Goal: Task Accomplishment & Management: Use online tool/utility

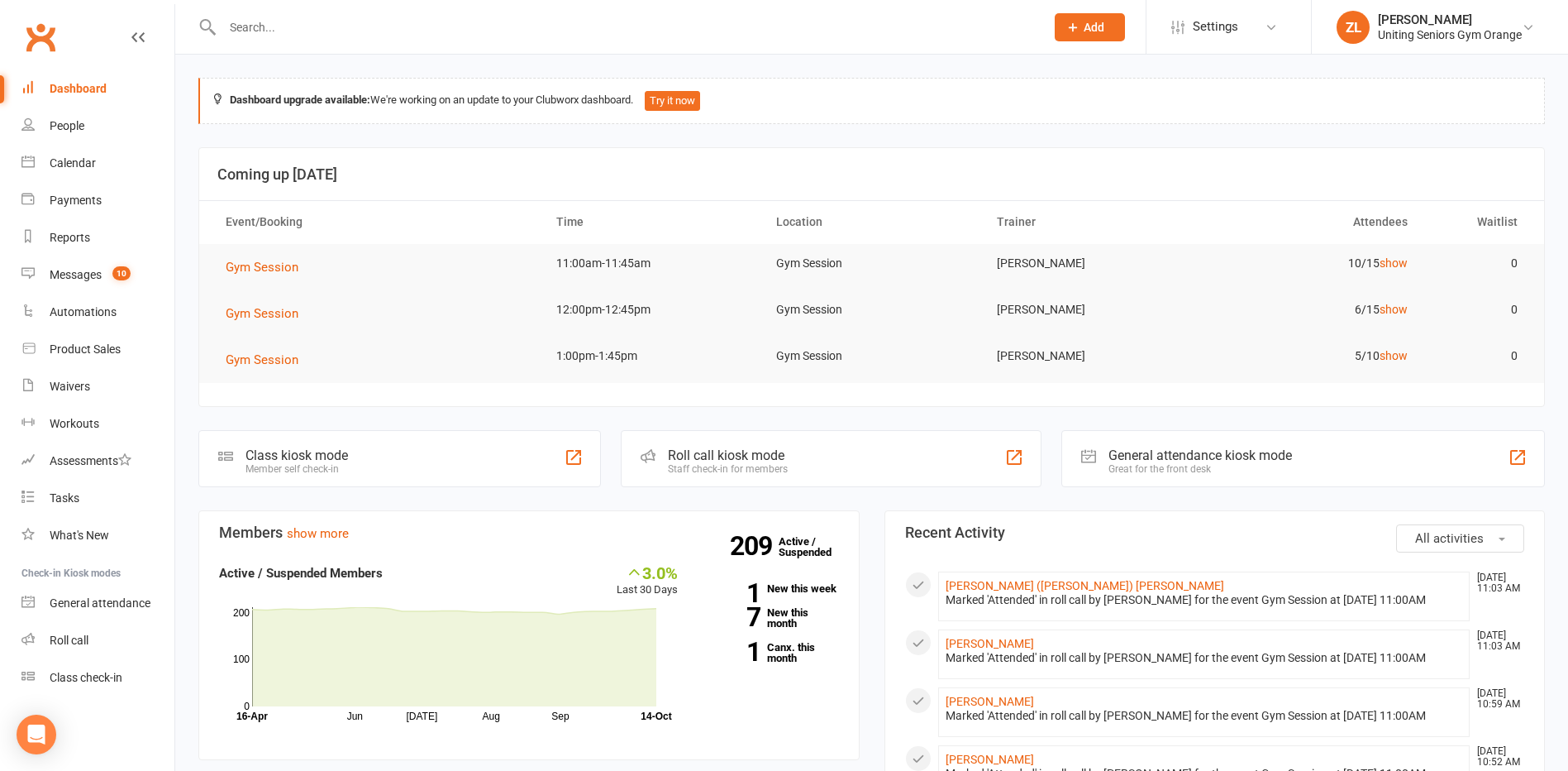
click at [325, 29] on input "text" at bounding box center [626, 28] width 816 height 23
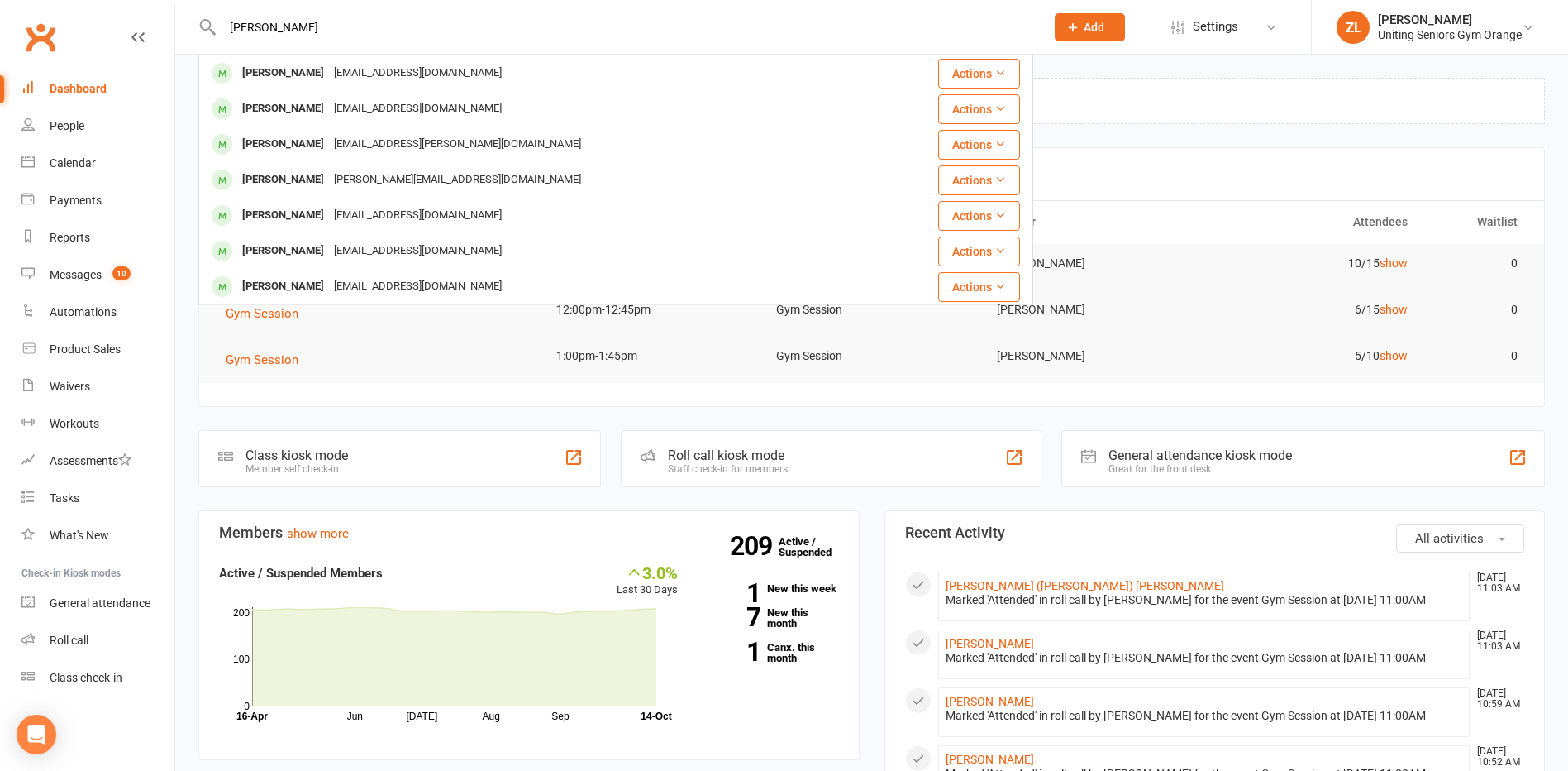
type input "[PERSON_NAME]"
drag, startPoint x: 325, startPoint y: 29, endPoint x: 573, endPoint y: 78, distance: 252.8
click at [573, 78] on div "[PERSON_NAME] [PERSON_NAME][EMAIL_ADDRESS][DOMAIN_NAME]" at bounding box center [534, 73] width 669 height 34
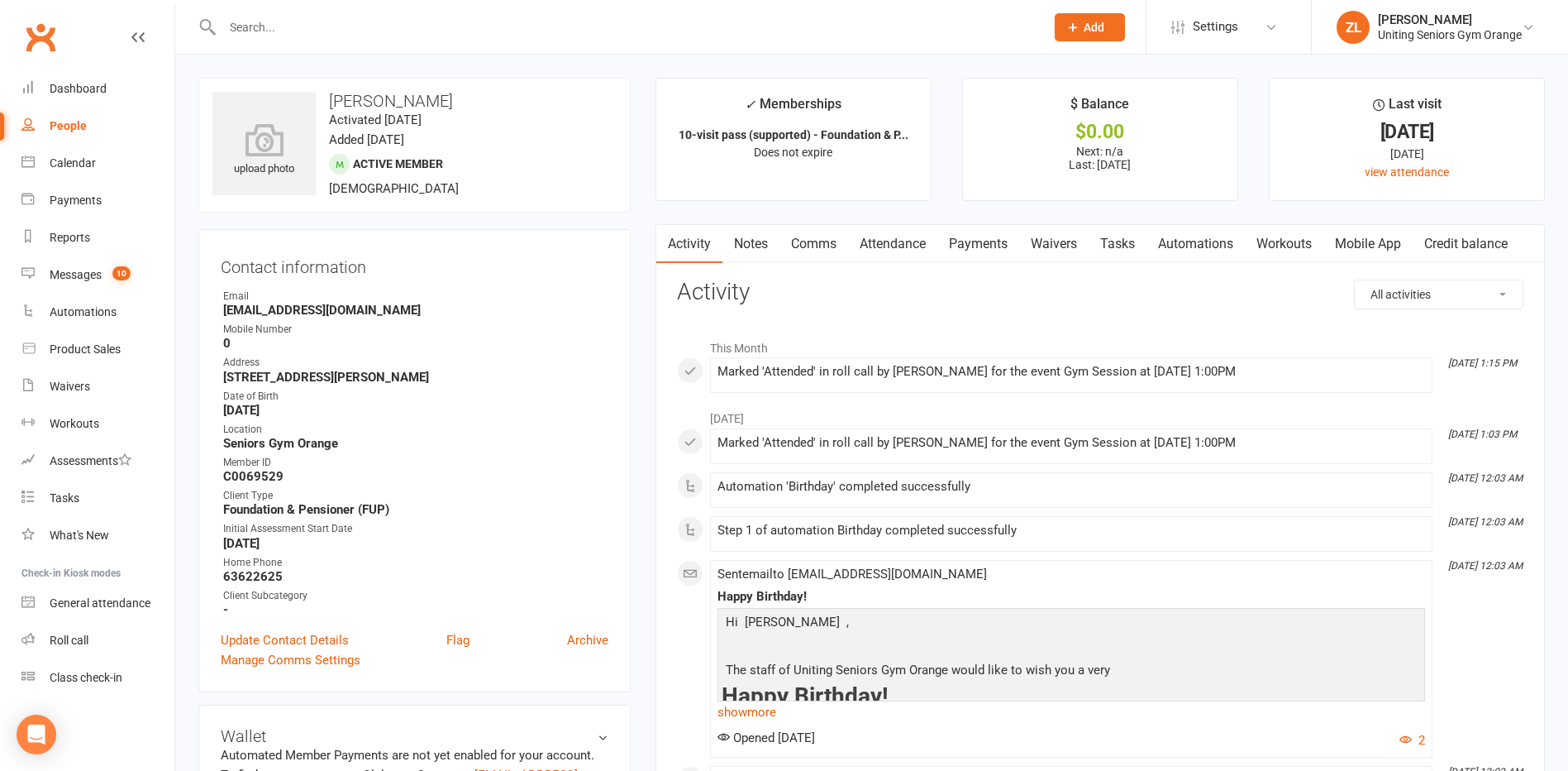
click at [905, 241] on link "Attendance" at bounding box center [892, 243] width 90 height 38
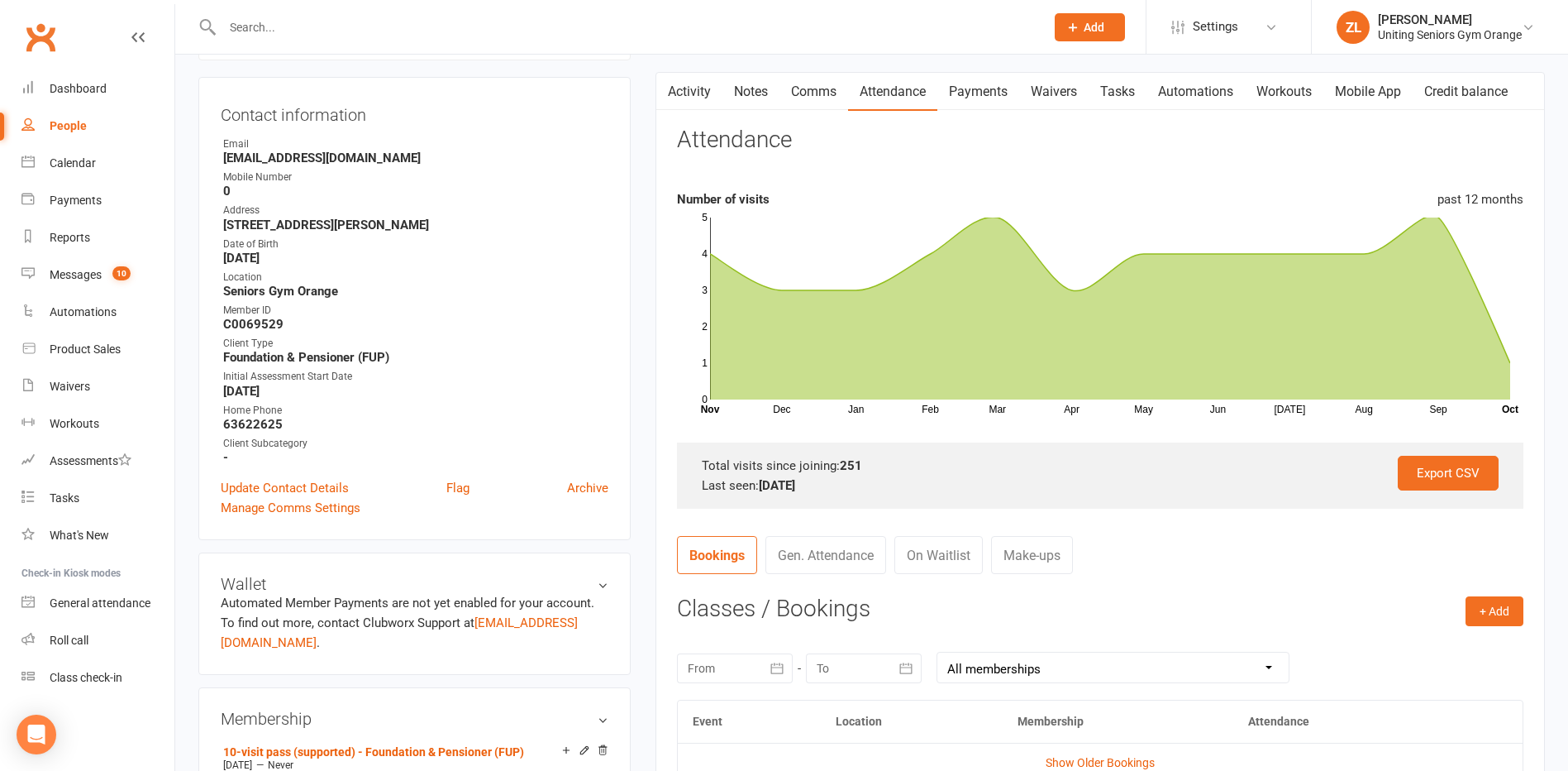
scroll to position [496, 0]
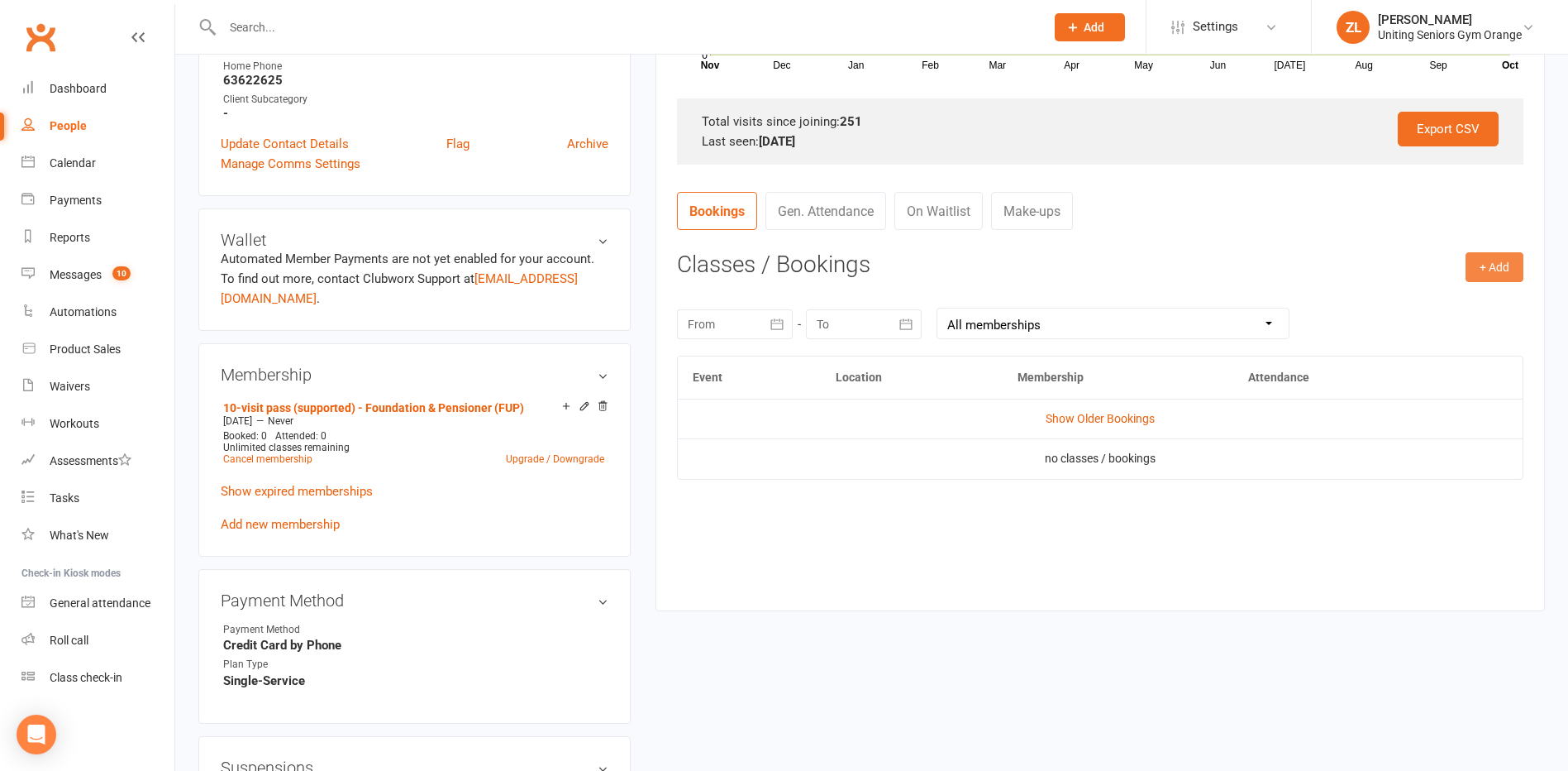
click at [1505, 264] on button "+ Add" at bounding box center [1493, 267] width 58 height 30
click at [1457, 317] on link "Book Event" at bounding box center [1440, 303] width 163 height 33
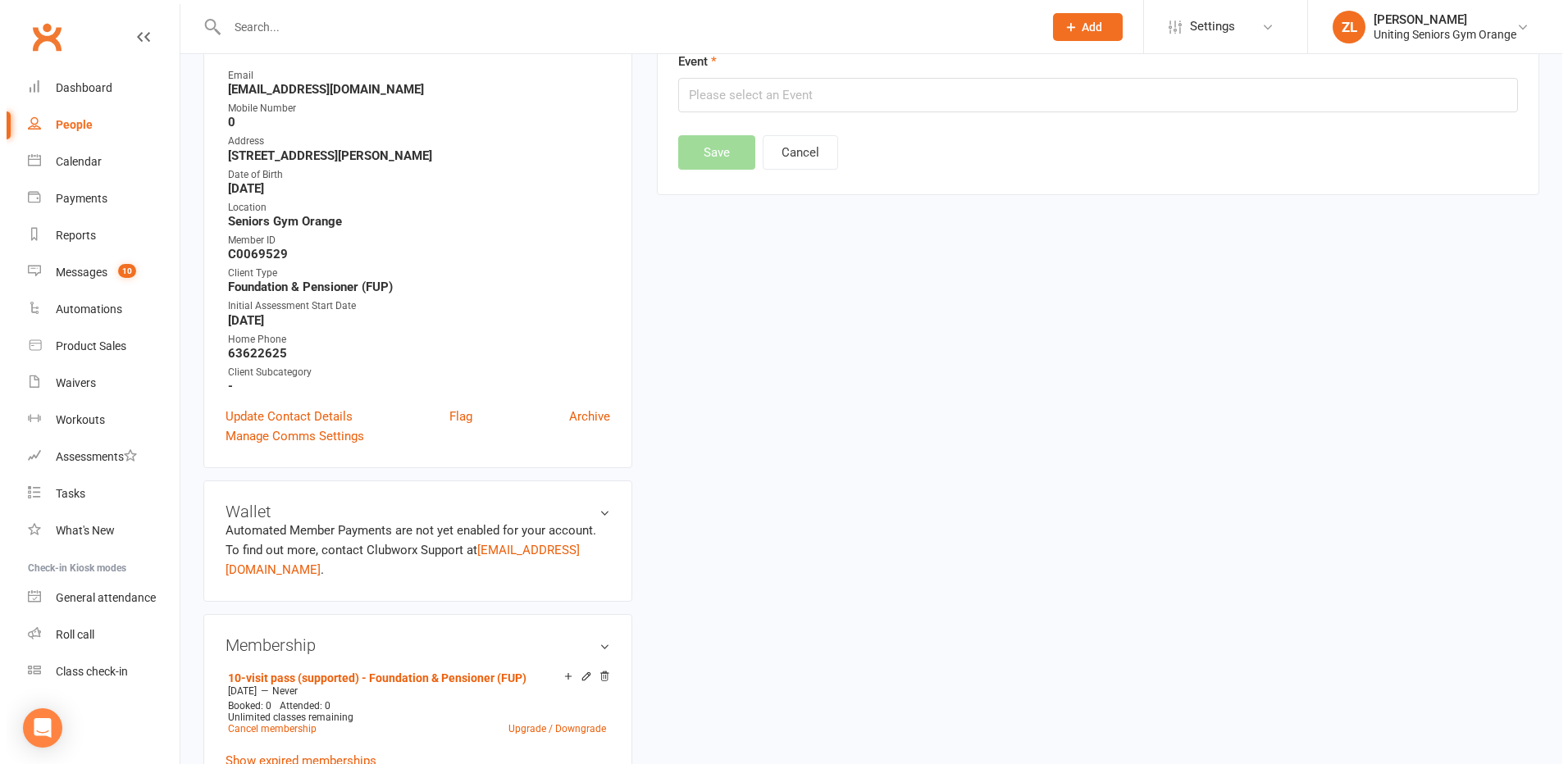
scroll to position [140, 0]
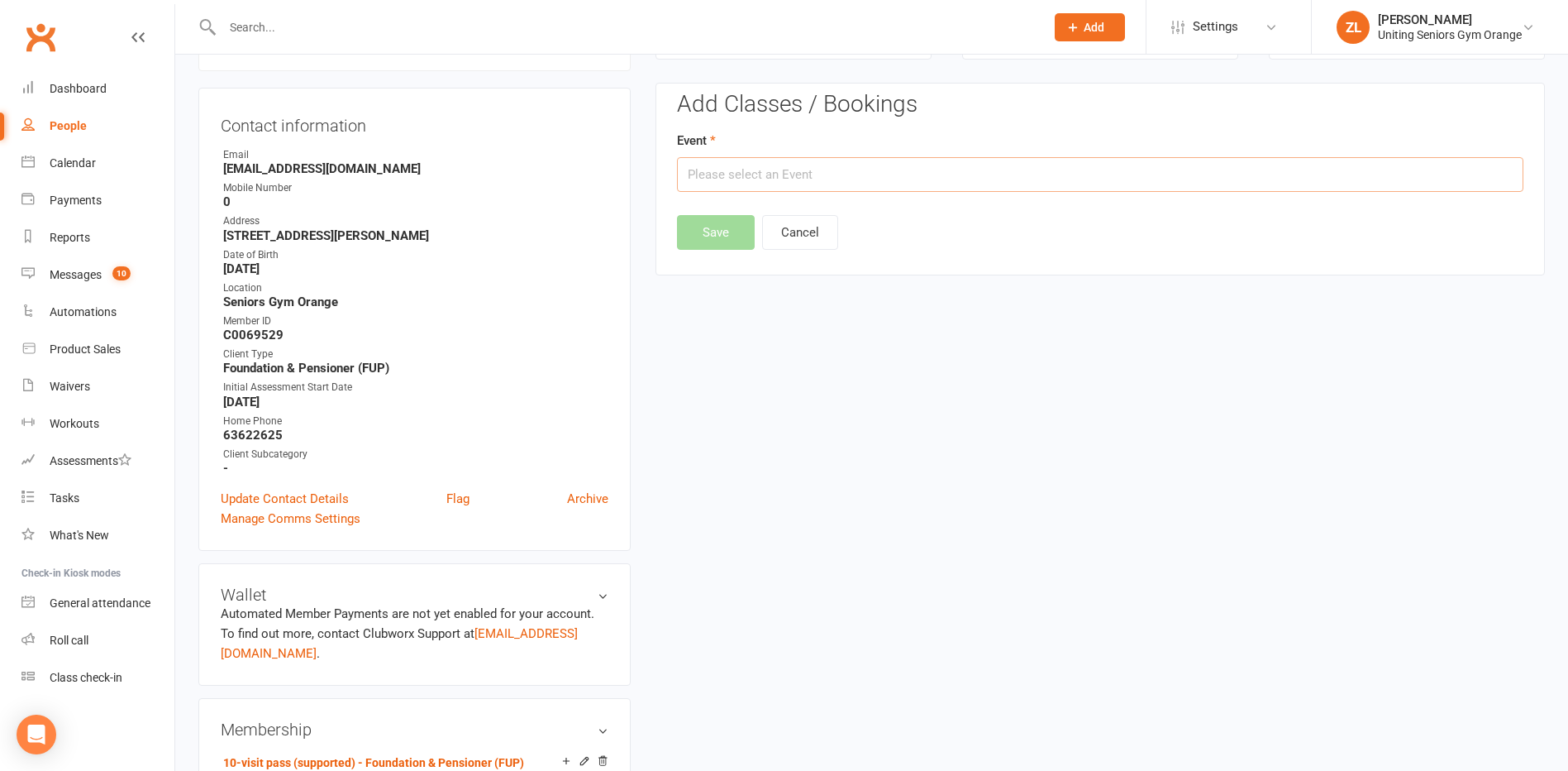
click at [806, 177] on input "text" at bounding box center [1100, 173] width 846 height 34
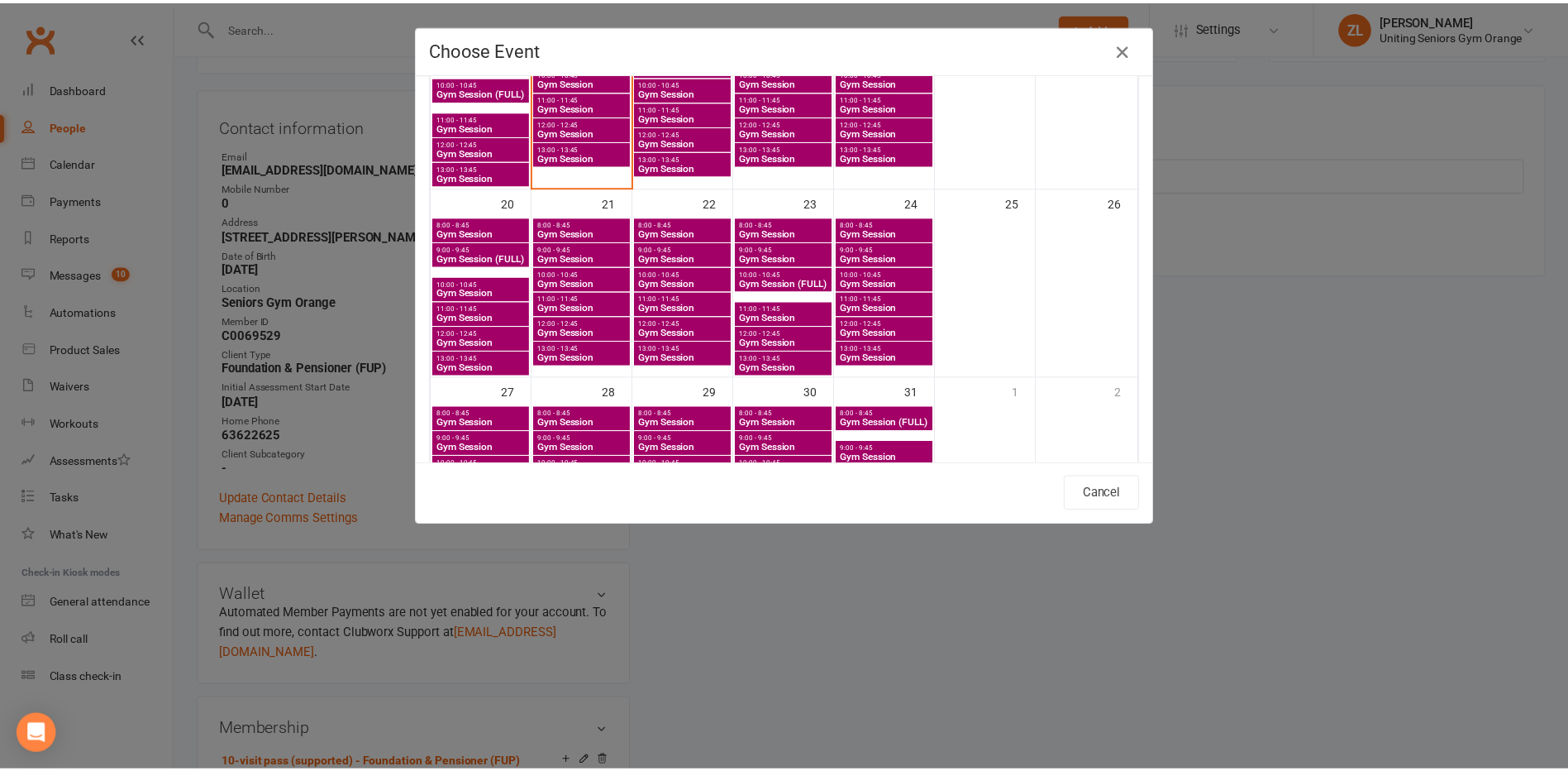
scroll to position [661, 0]
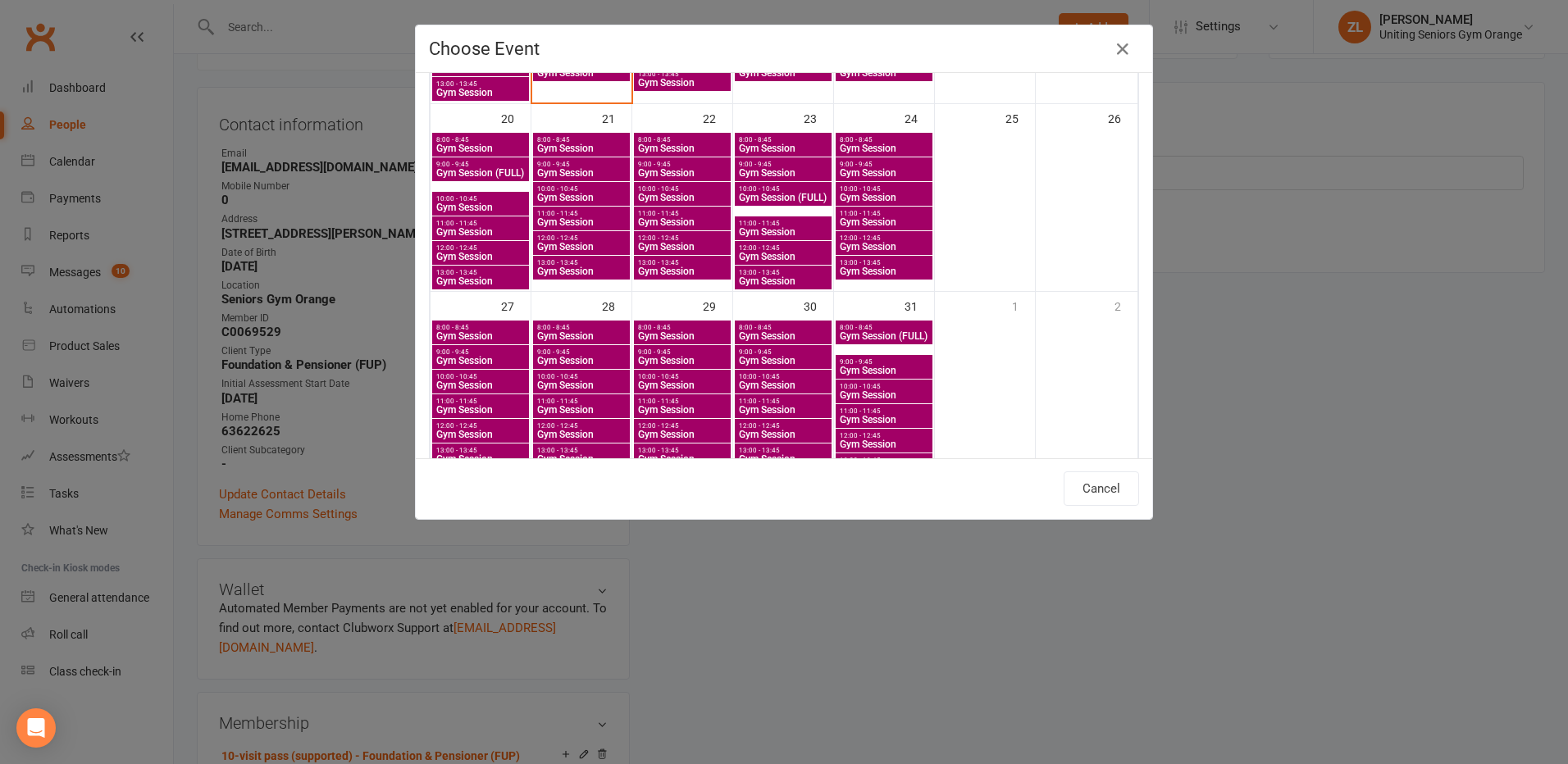
click at [456, 205] on span "Gym Session" at bounding box center [480, 208] width 91 height 10
type input "Gym Session - [DATE] 10:00:00 AM"
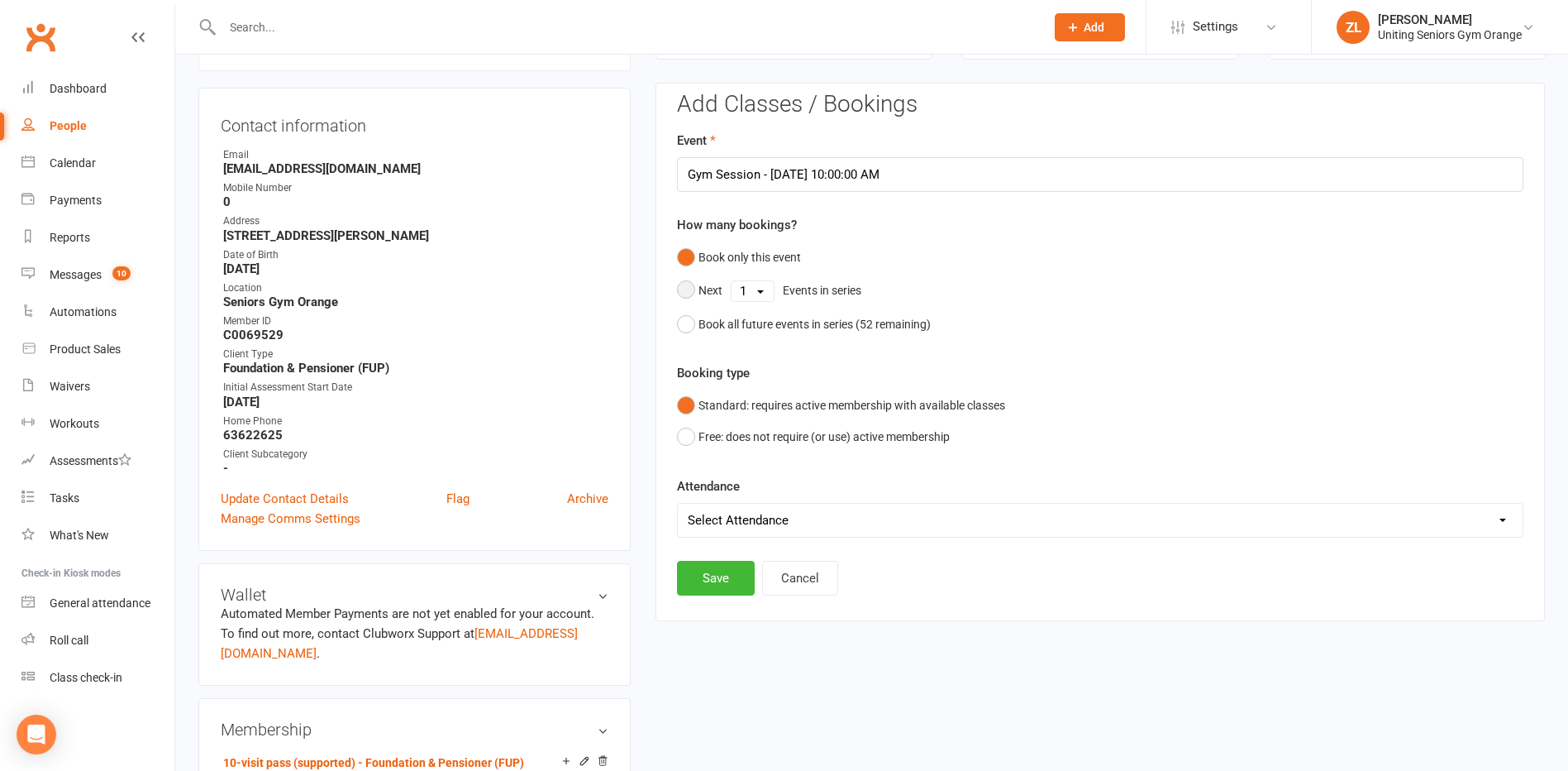
click at [767, 294] on select "1 2 3 4 5 6 7 8 9 10 11 12 13 14 15 16 17 18 19 20 21 22 23 24 25 26 27 28 29 3…" at bounding box center [752, 291] width 42 height 20
select select "5"
click at [731, 281] on select "1 2 3 4 5 6 7 8 9 10 11 12 13 14 15 16 17 18 19 20 21 22 23 24 25 26 27 28 29 3…" at bounding box center [752, 291] width 42 height 20
click at [723, 489] on button "Save" at bounding box center [715, 493] width 78 height 34
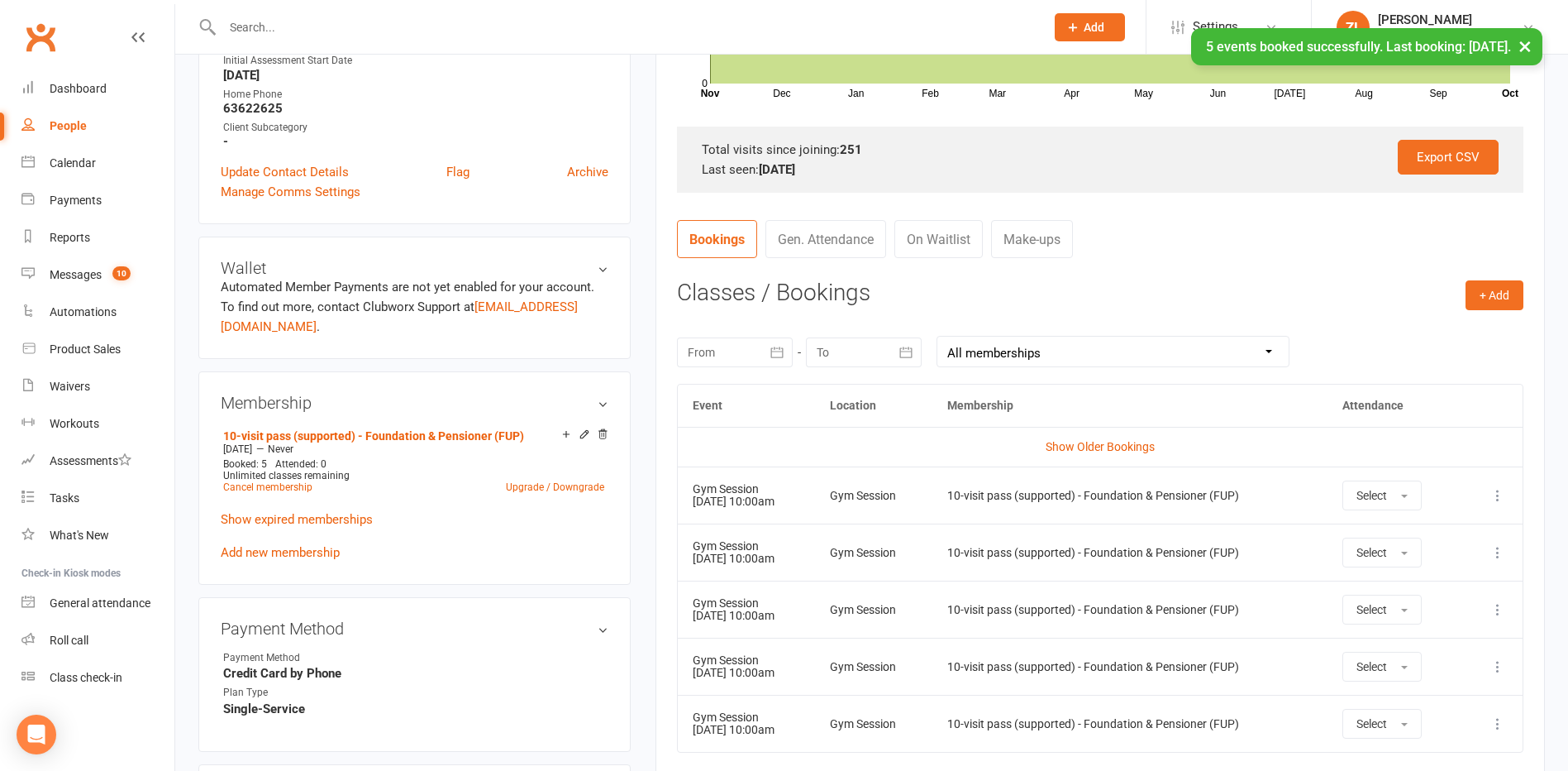
scroll to position [720, 0]
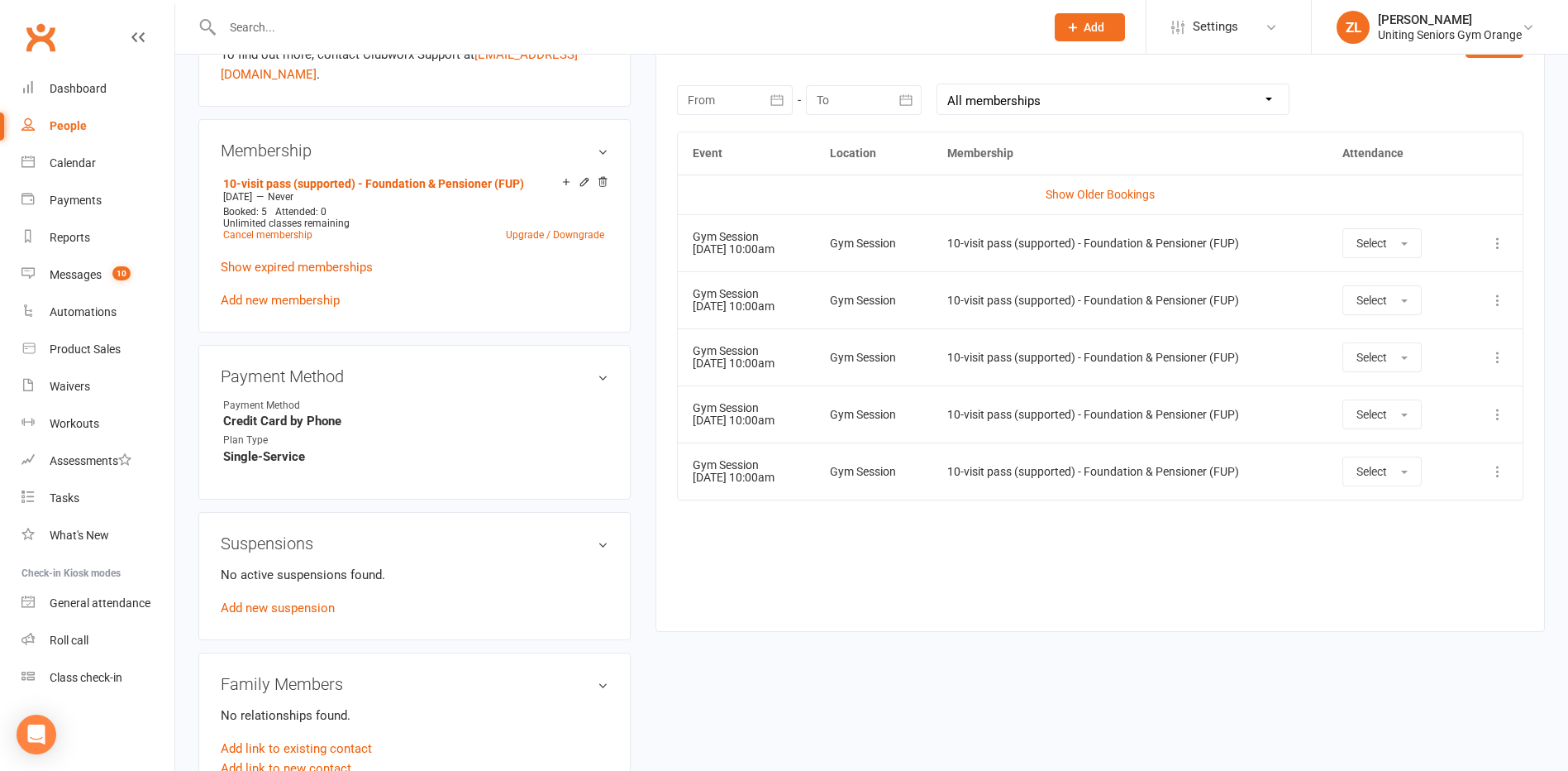
click at [1225, 670] on div "upload photo [PERSON_NAME] Activated [DATE] Added [DATE] Active member [DEMOGRA…" at bounding box center [871, 217] width 1371 height 1721
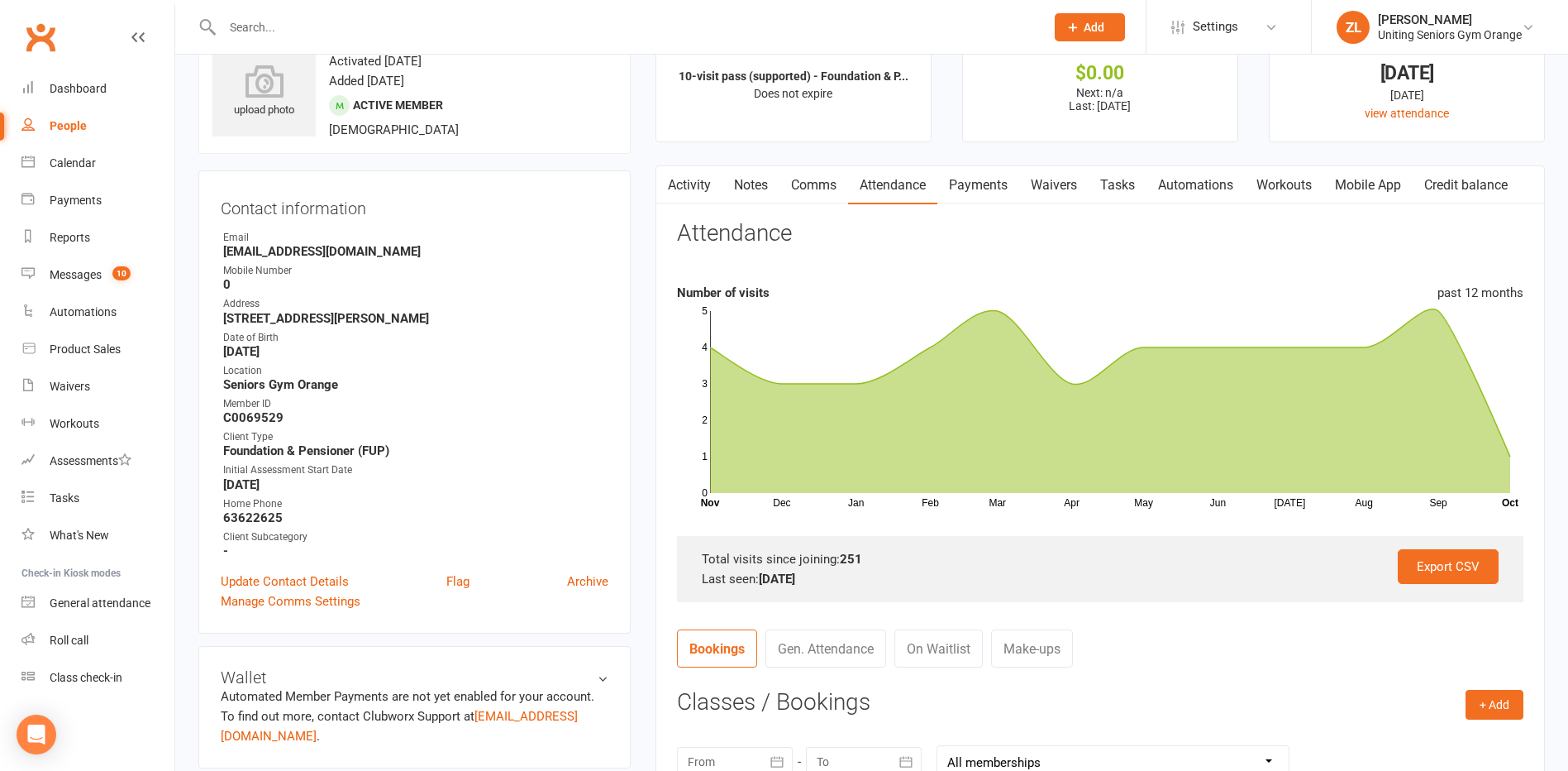
scroll to position [0, 0]
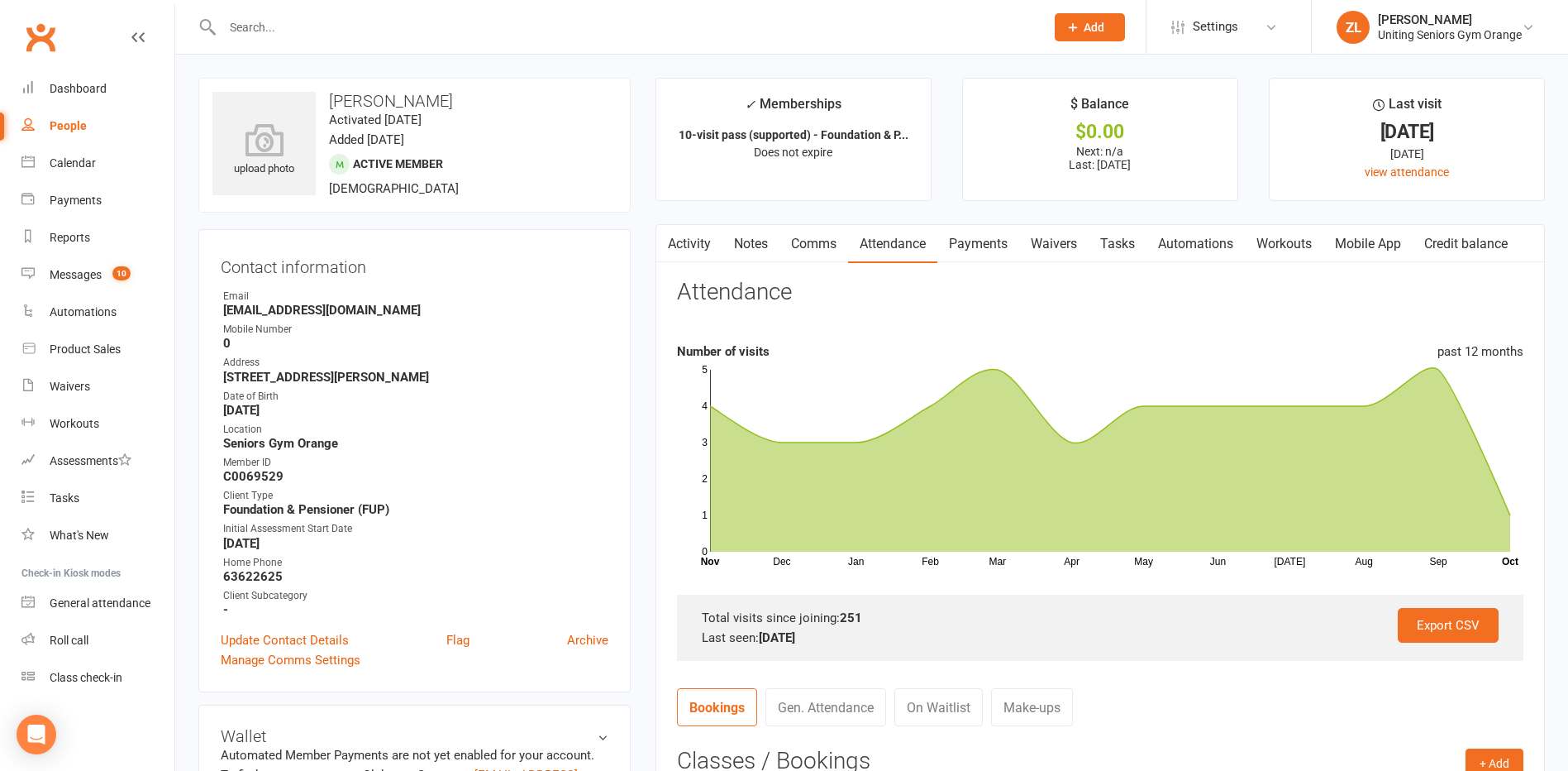
click at [388, 44] on div at bounding box center [616, 27] width 835 height 54
click at [387, 30] on input "text" at bounding box center [626, 28] width 816 height 23
type input "[PERSON_NAME]"
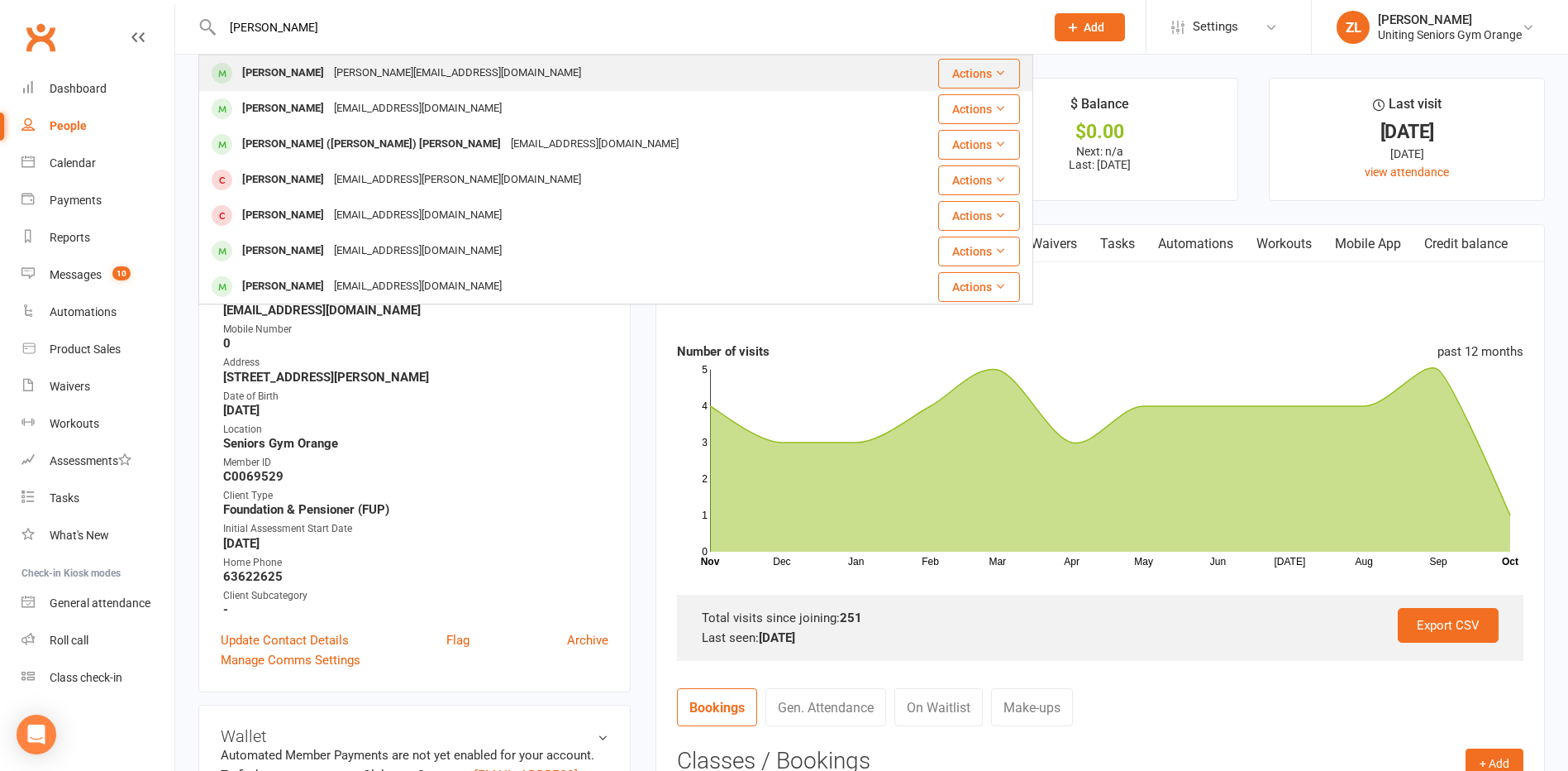
click at [431, 77] on div "[PERSON_NAME] [PERSON_NAME][EMAIL_ADDRESS][DOMAIN_NAME]" at bounding box center [549, 73] width 697 height 34
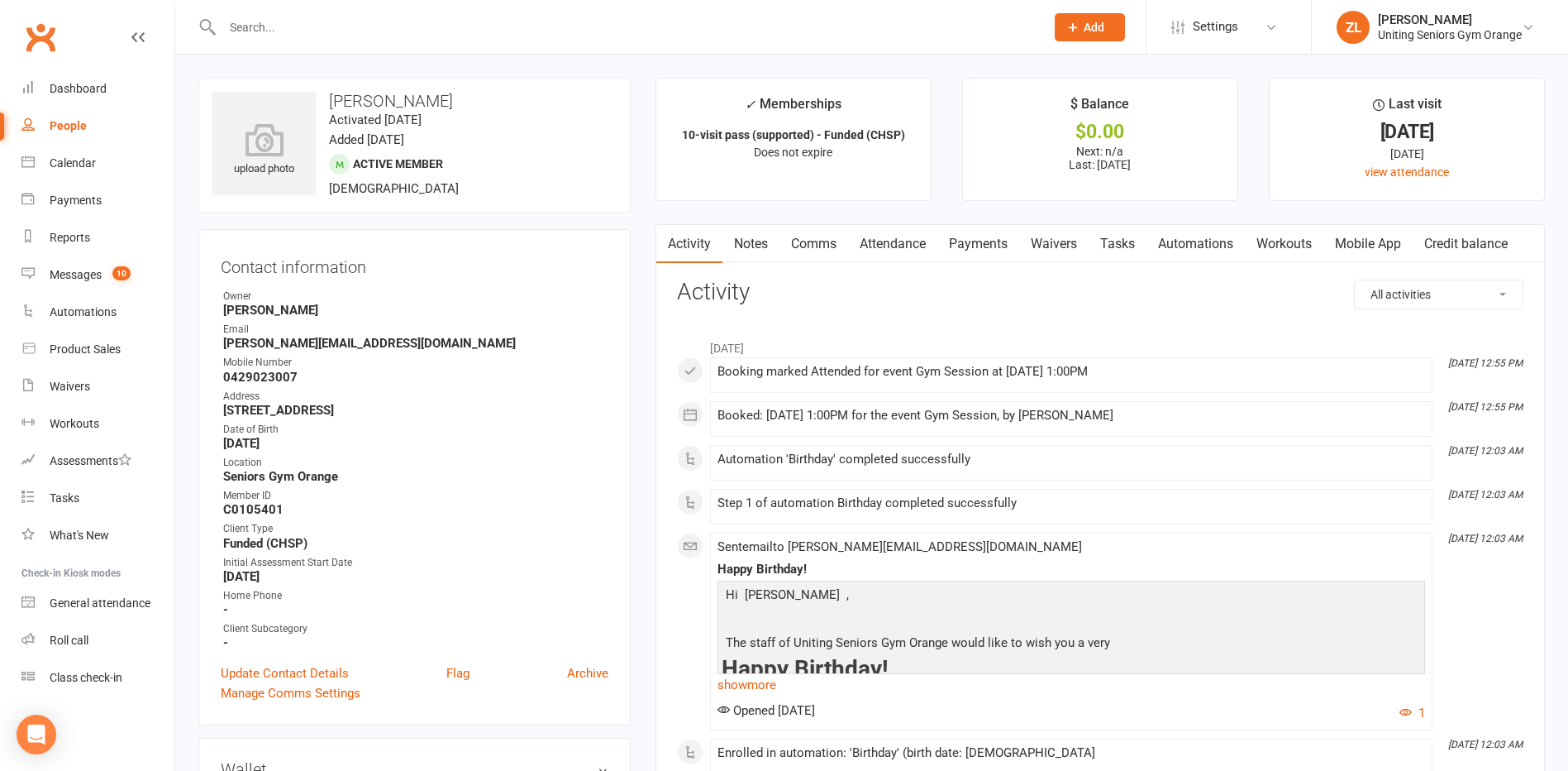
click at [901, 242] on link "Attendance" at bounding box center [892, 243] width 90 height 38
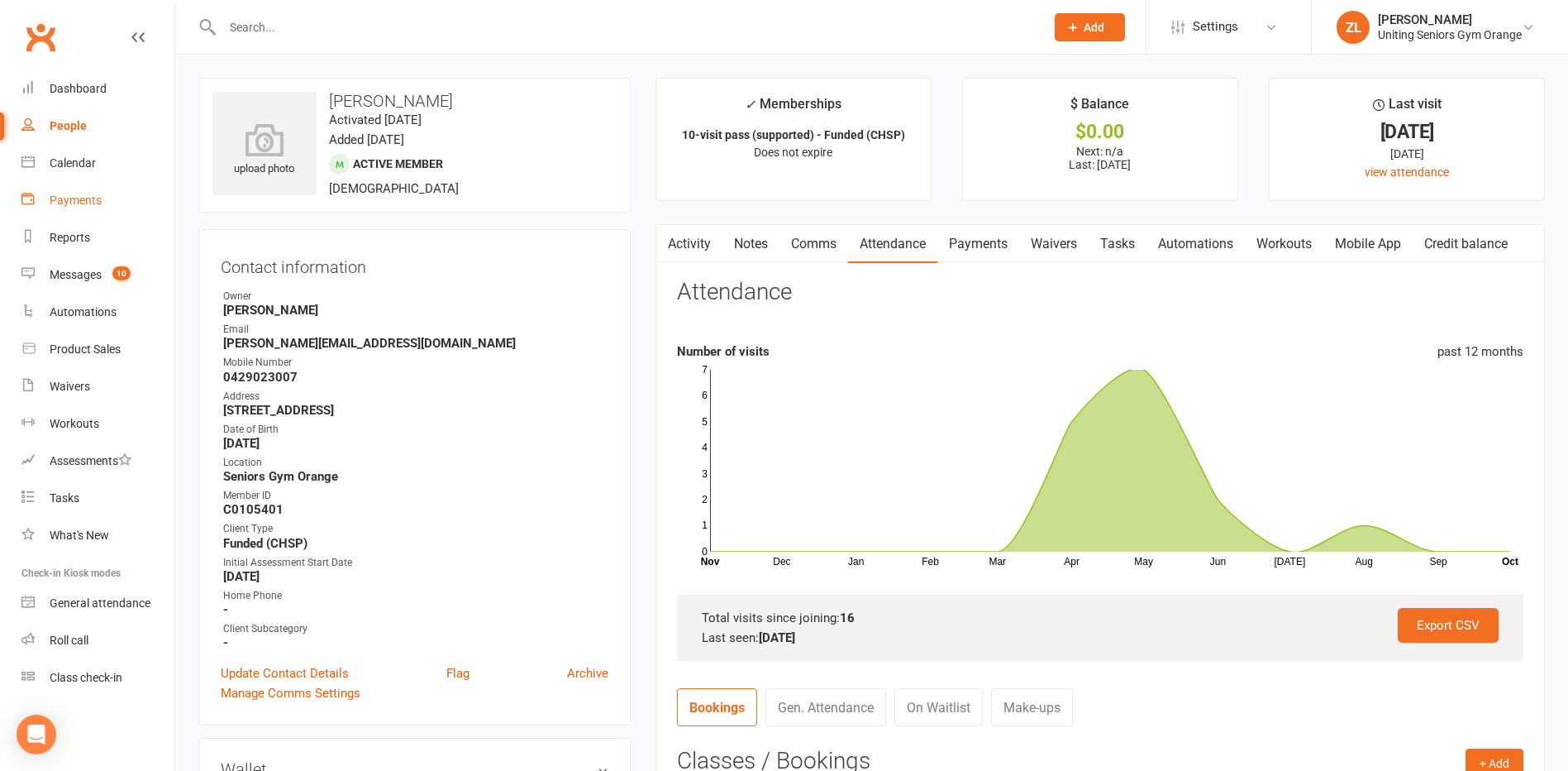
click at [89, 205] on div "Payments" at bounding box center [75, 200] width 52 height 13
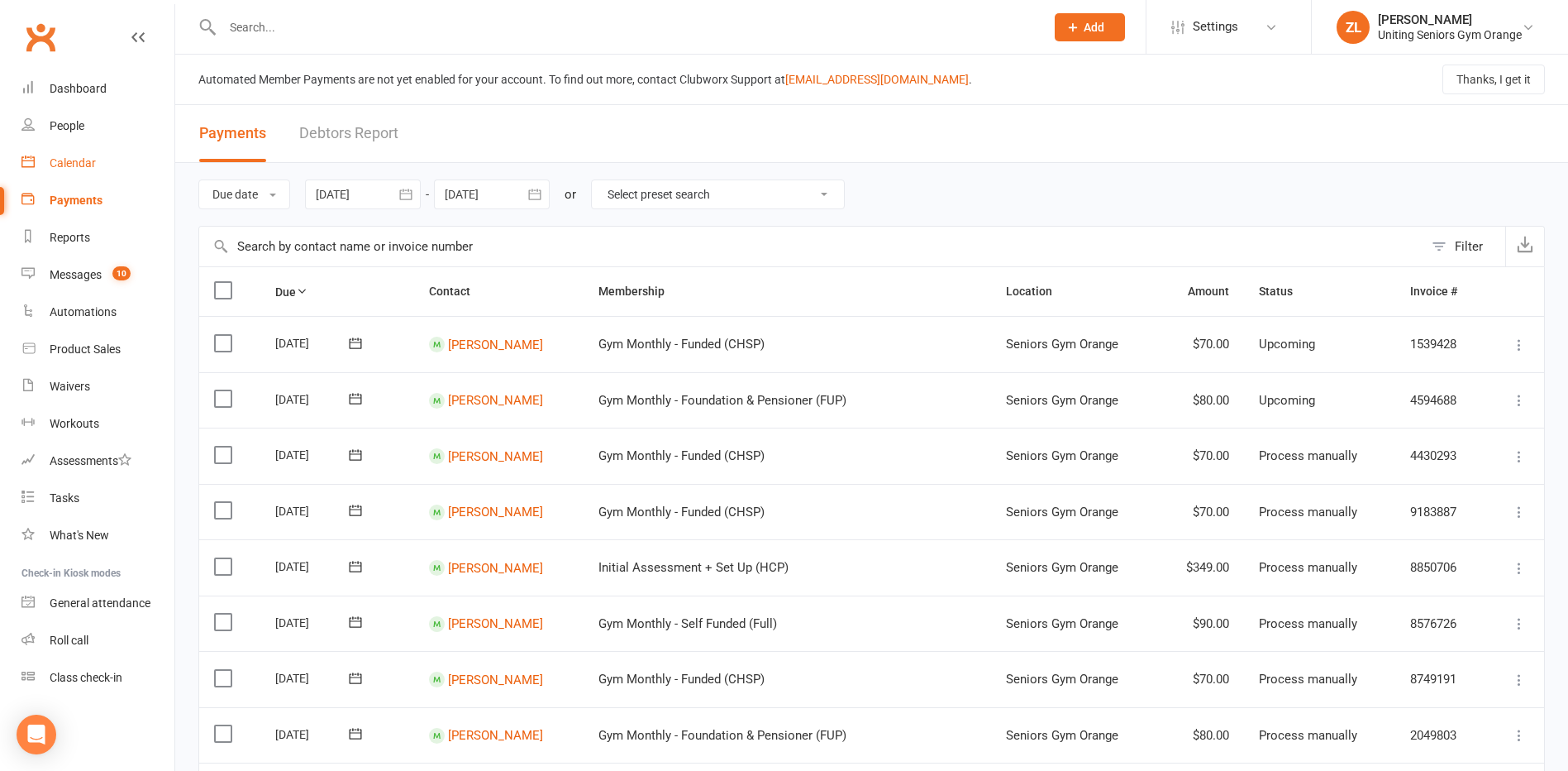
click at [80, 159] on div "Calendar" at bounding box center [72, 163] width 46 height 13
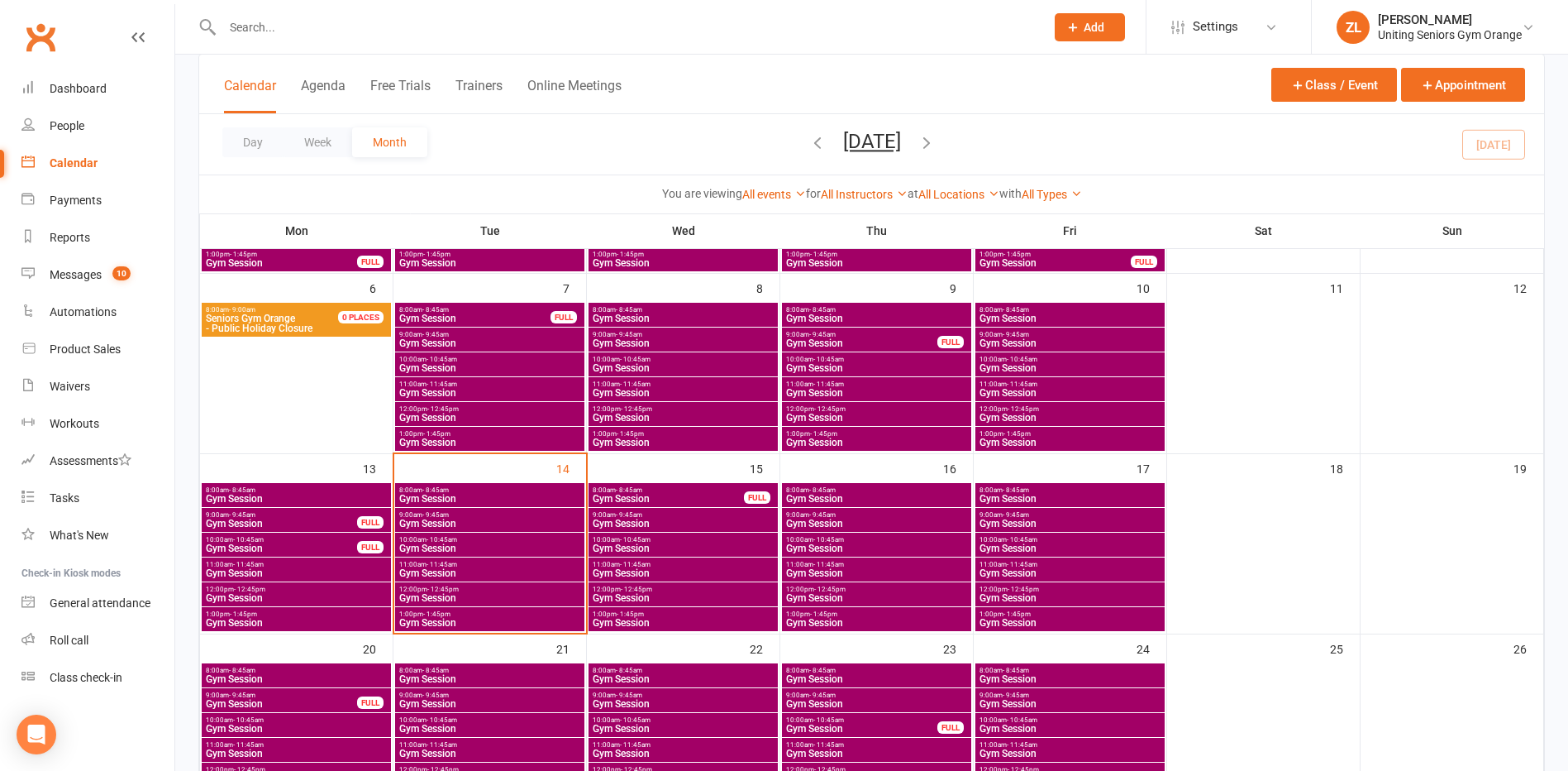
scroll to position [248, 0]
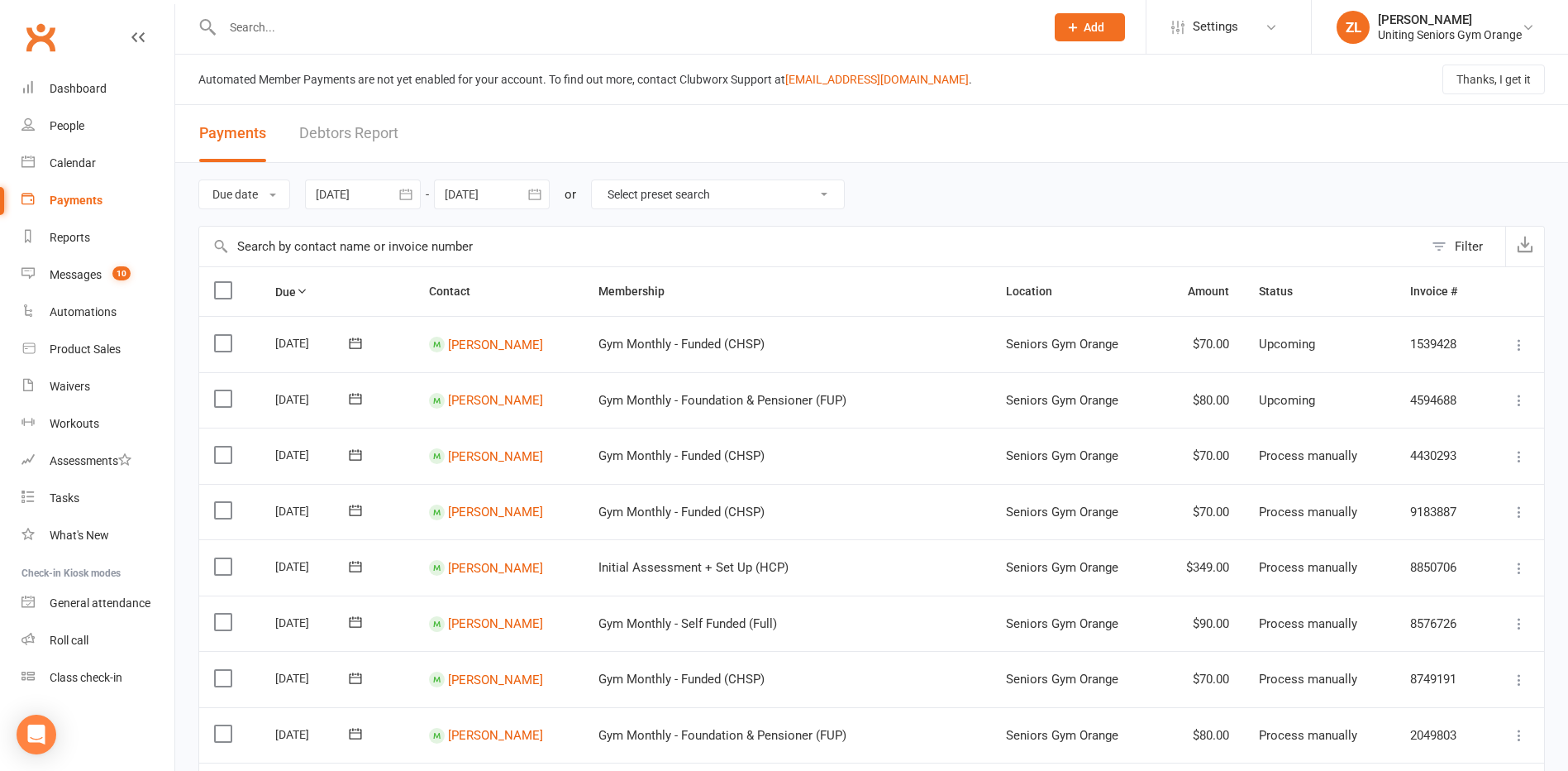
click at [325, 39] on div at bounding box center [616, 27] width 835 height 54
click at [237, 37] on input "text" at bounding box center [626, 28] width 816 height 23
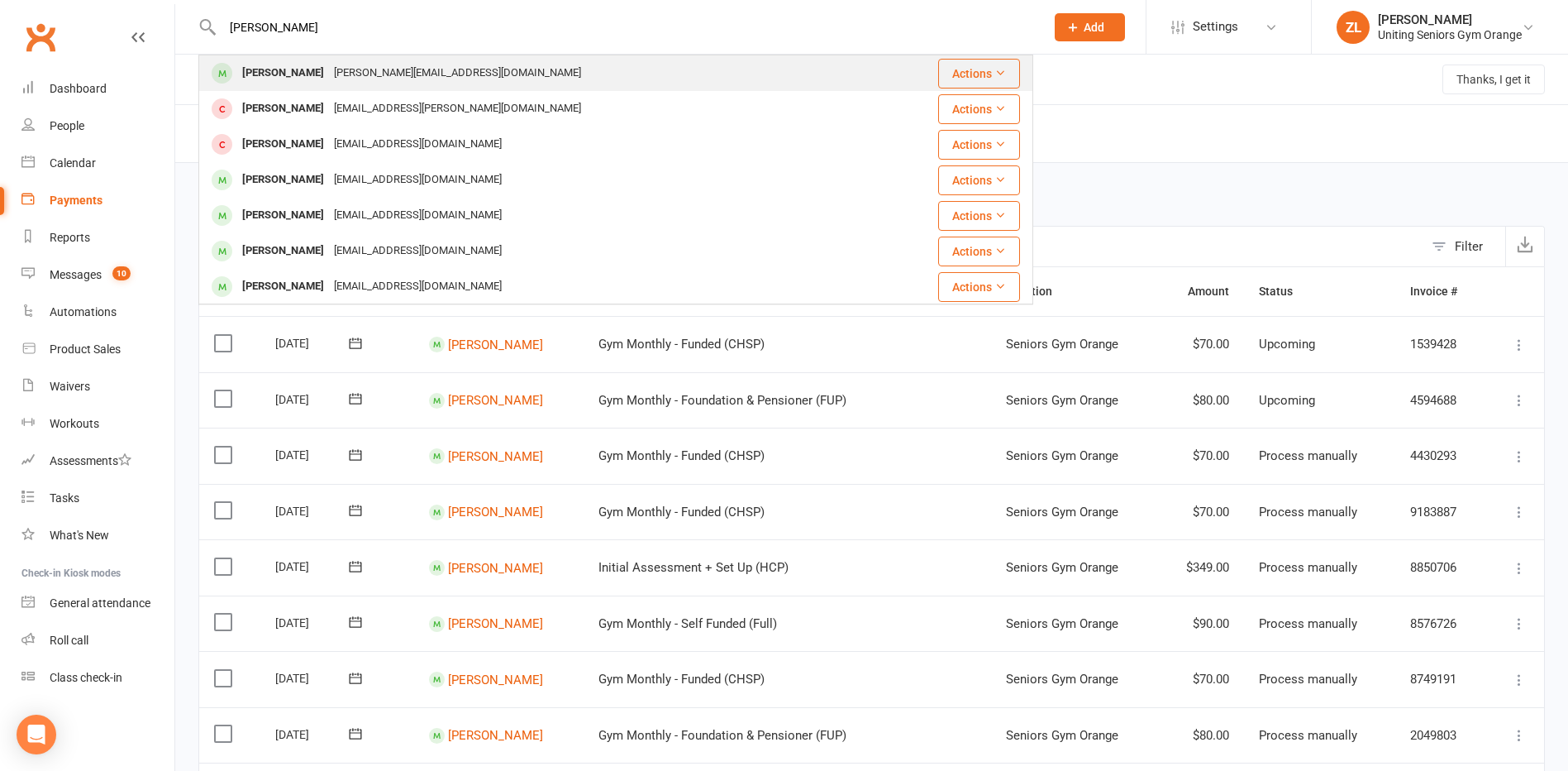
type input "[PERSON_NAME]"
click at [312, 64] on div "[PERSON_NAME]" at bounding box center [283, 73] width 92 height 24
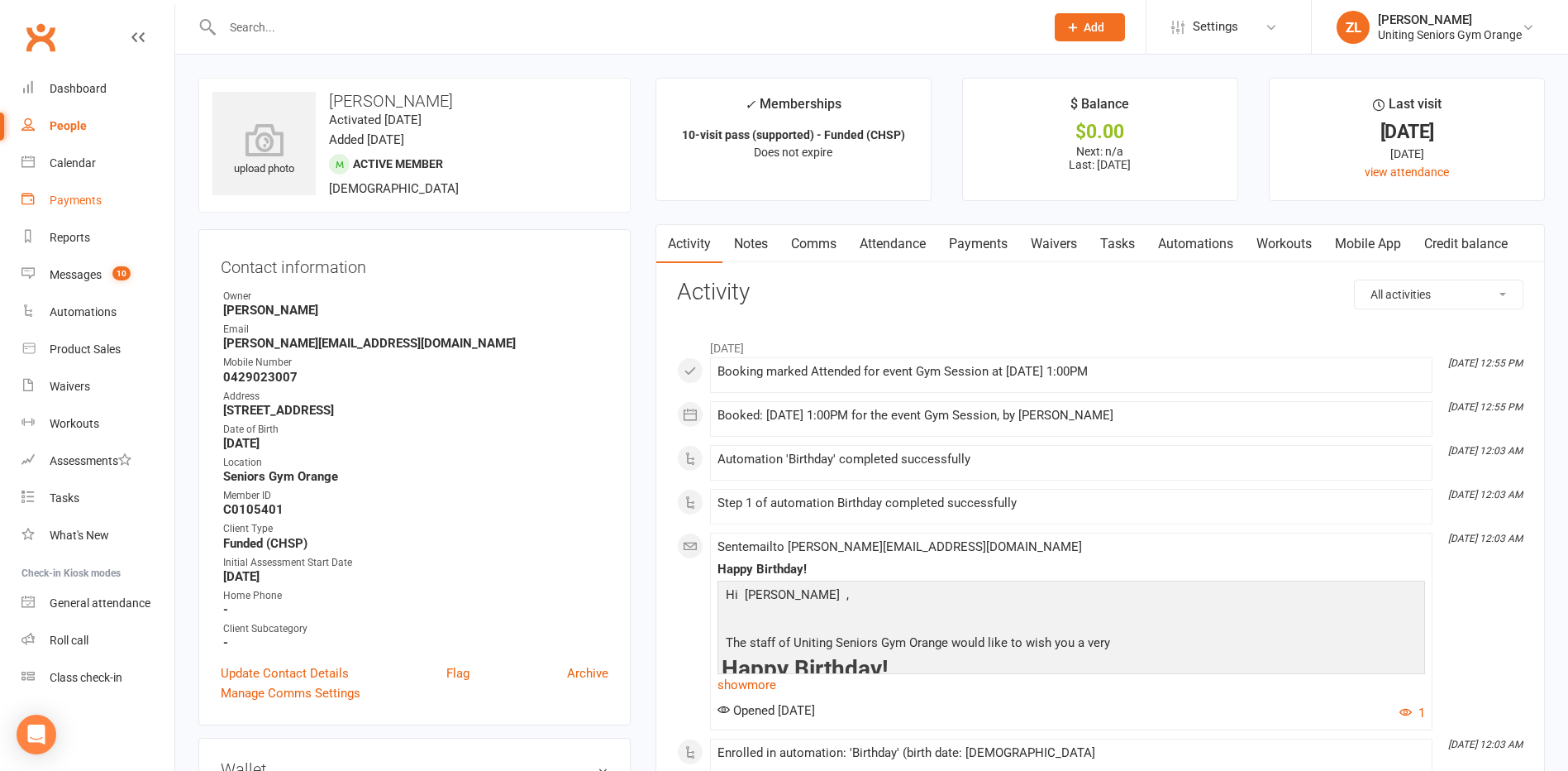
click at [92, 211] on link "Payments" at bounding box center [98, 200] width 153 height 37
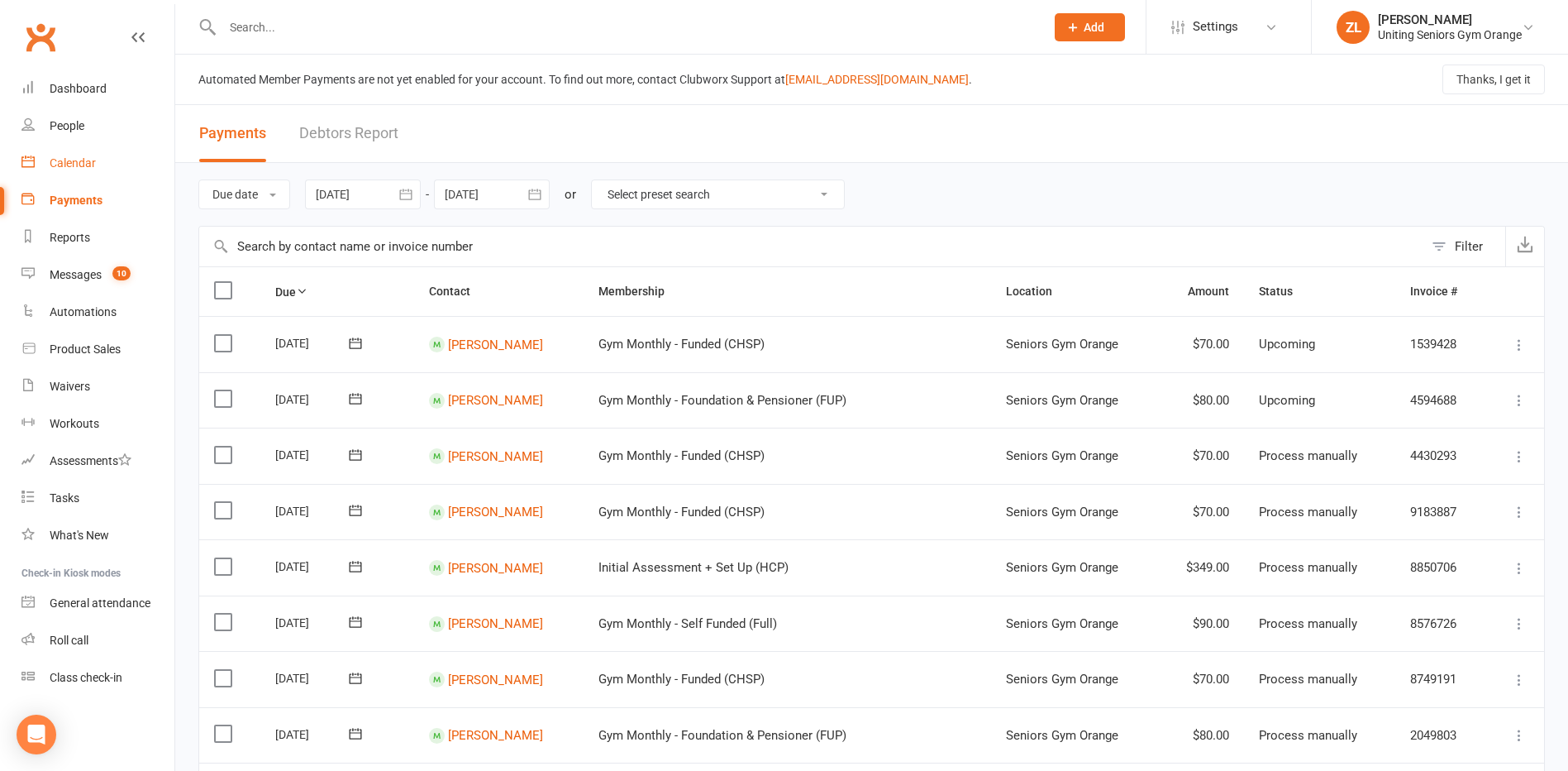
click at [68, 164] on div "Calendar" at bounding box center [72, 163] width 46 height 13
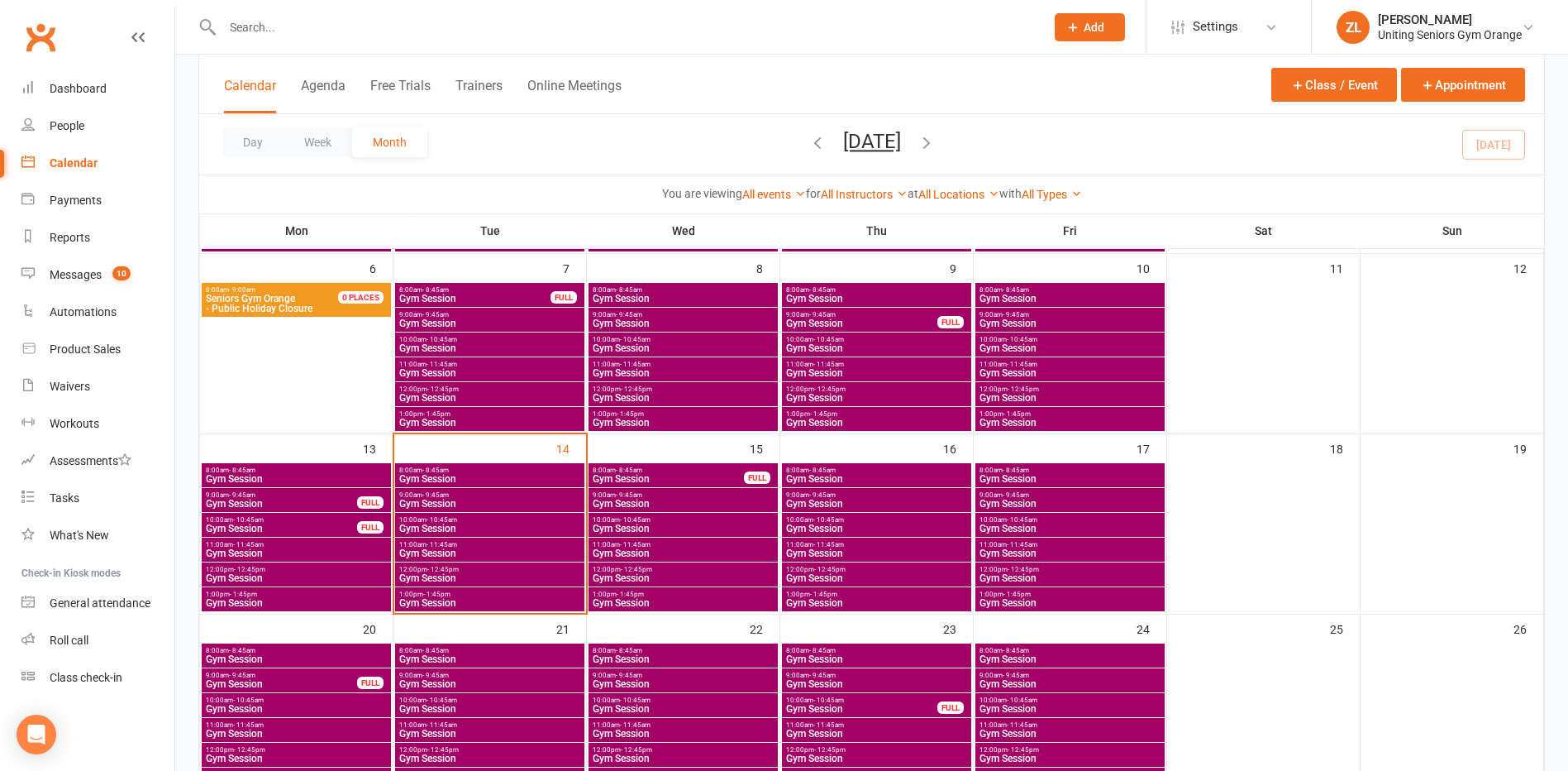
scroll to position [331, 0]
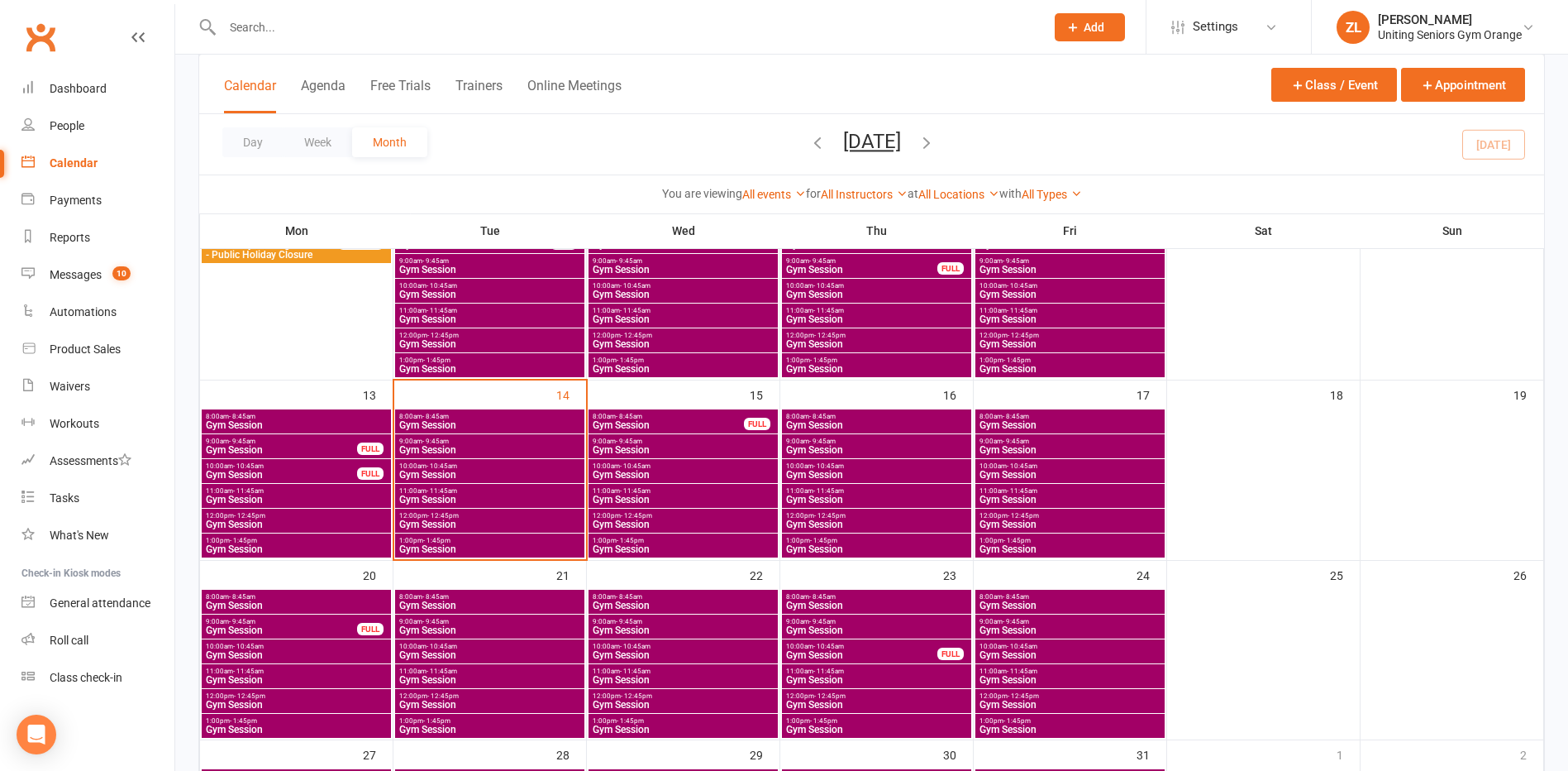
click at [845, 520] on span "Gym Session" at bounding box center [876, 525] width 183 height 10
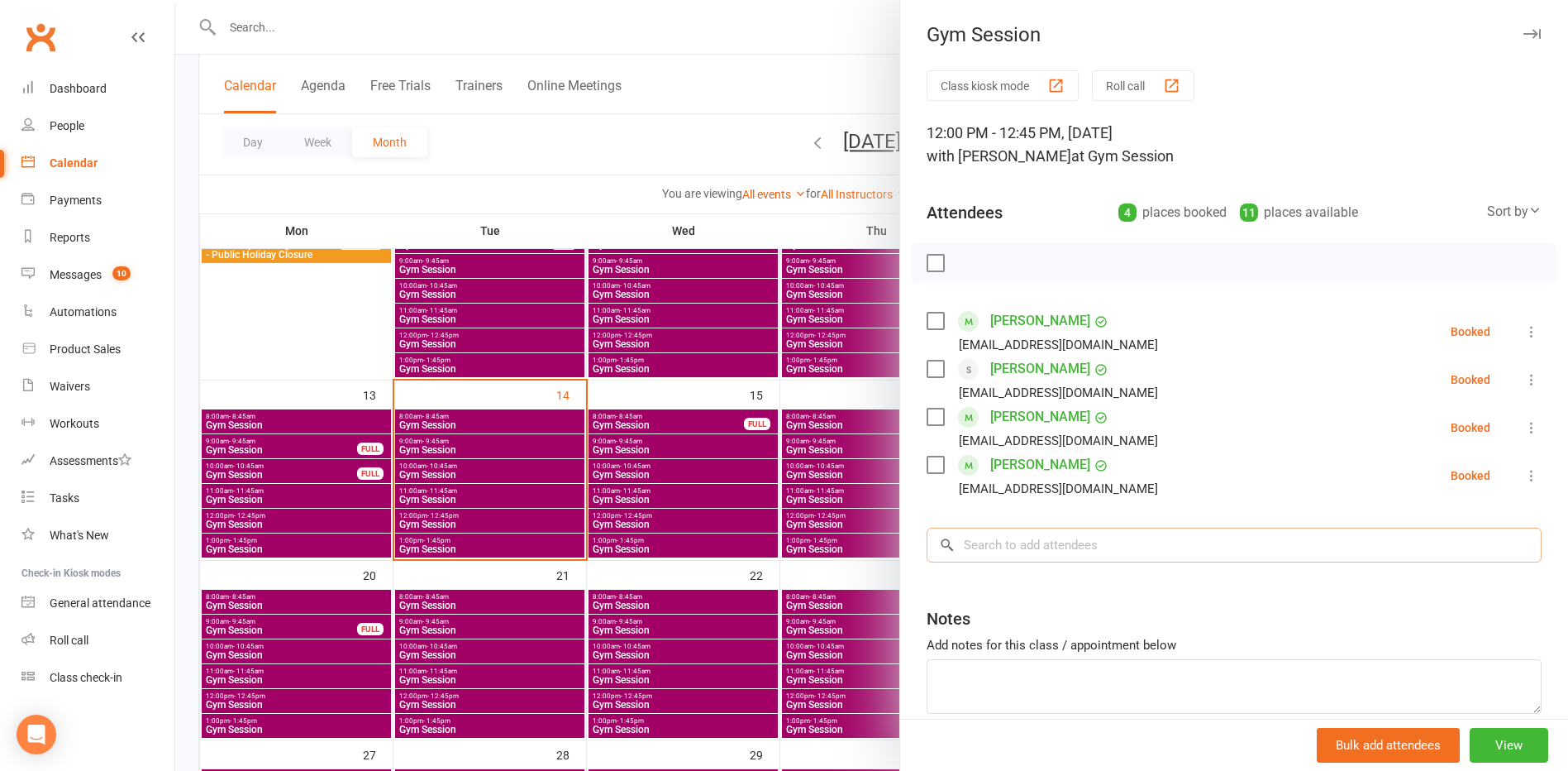
click at [1027, 542] on input "search" at bounding box center [1234, 545] width 615 height 34
click at [1009, 549] on input "search" at bounding box center [1234, 545] width 615 height 34
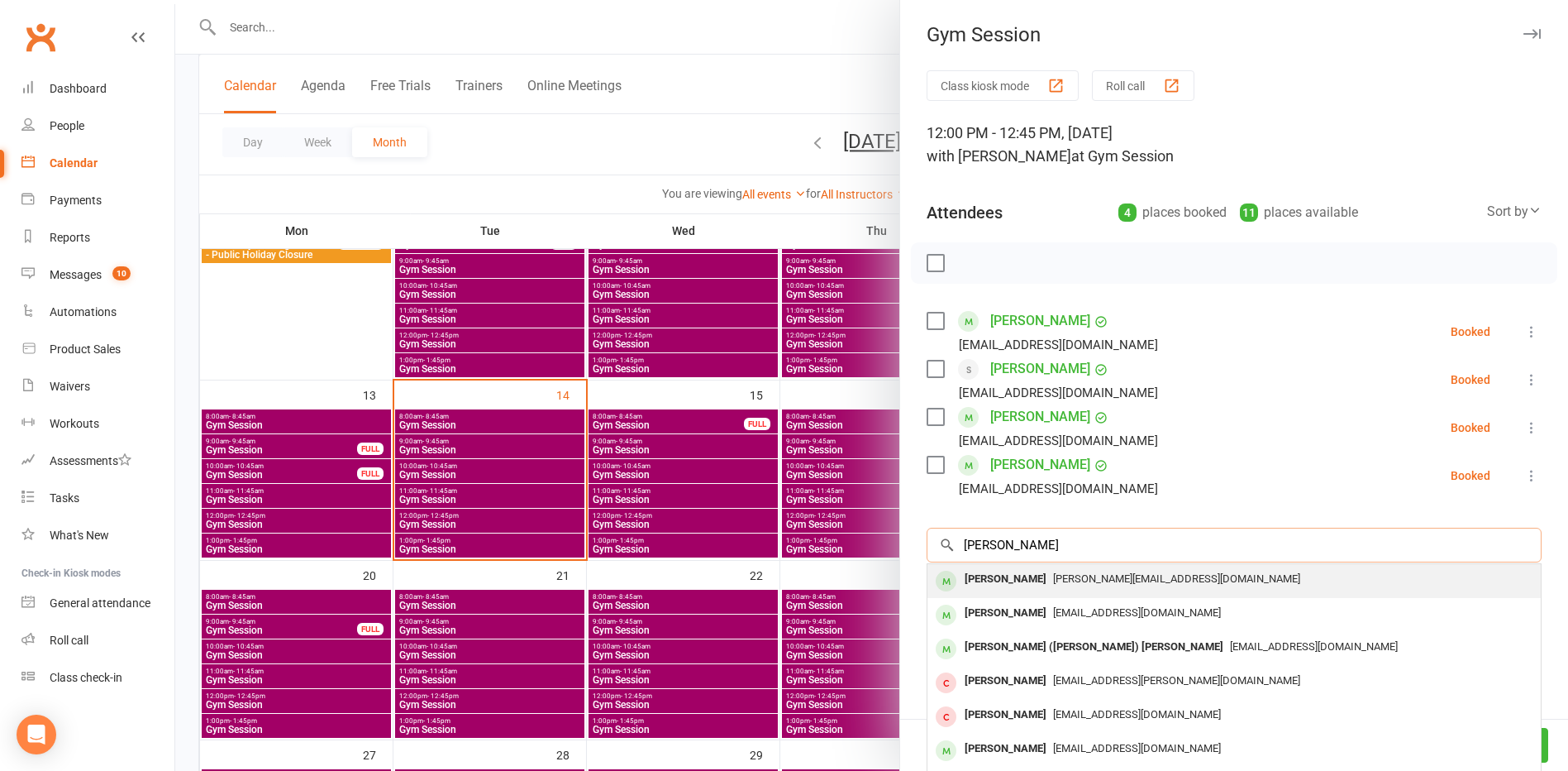
type input "[PERSON_NAME]"
click at [1053, 584] on span "[PERSON_NAME][EMAIL_ADDRESS][DOMAIN_NAME]" at bounding box center [1176, 578] width 247 height 13
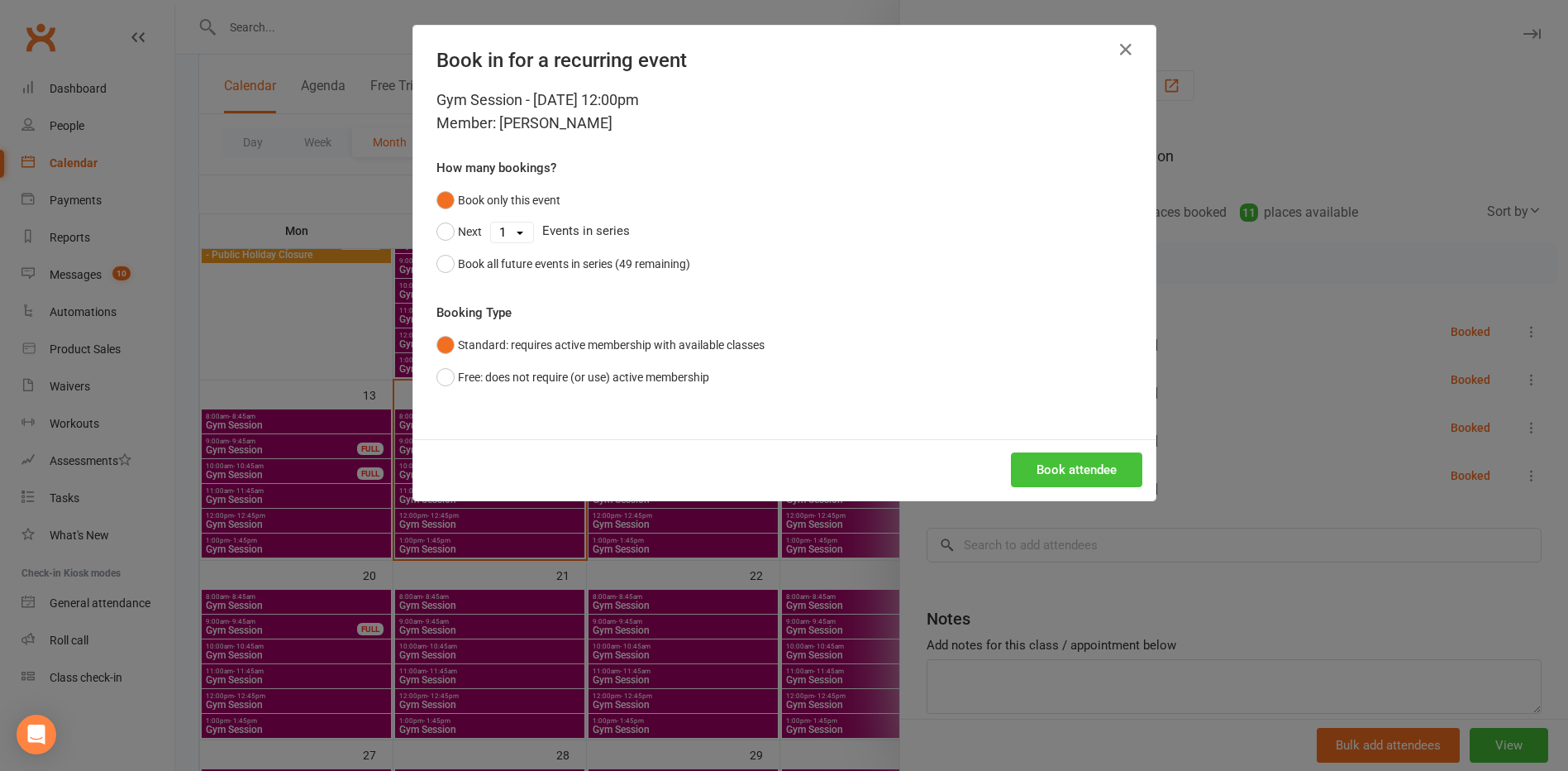
click at [1031, 460] on button "Book attendee" at bounding box center [1076, 469] width 132 height 34
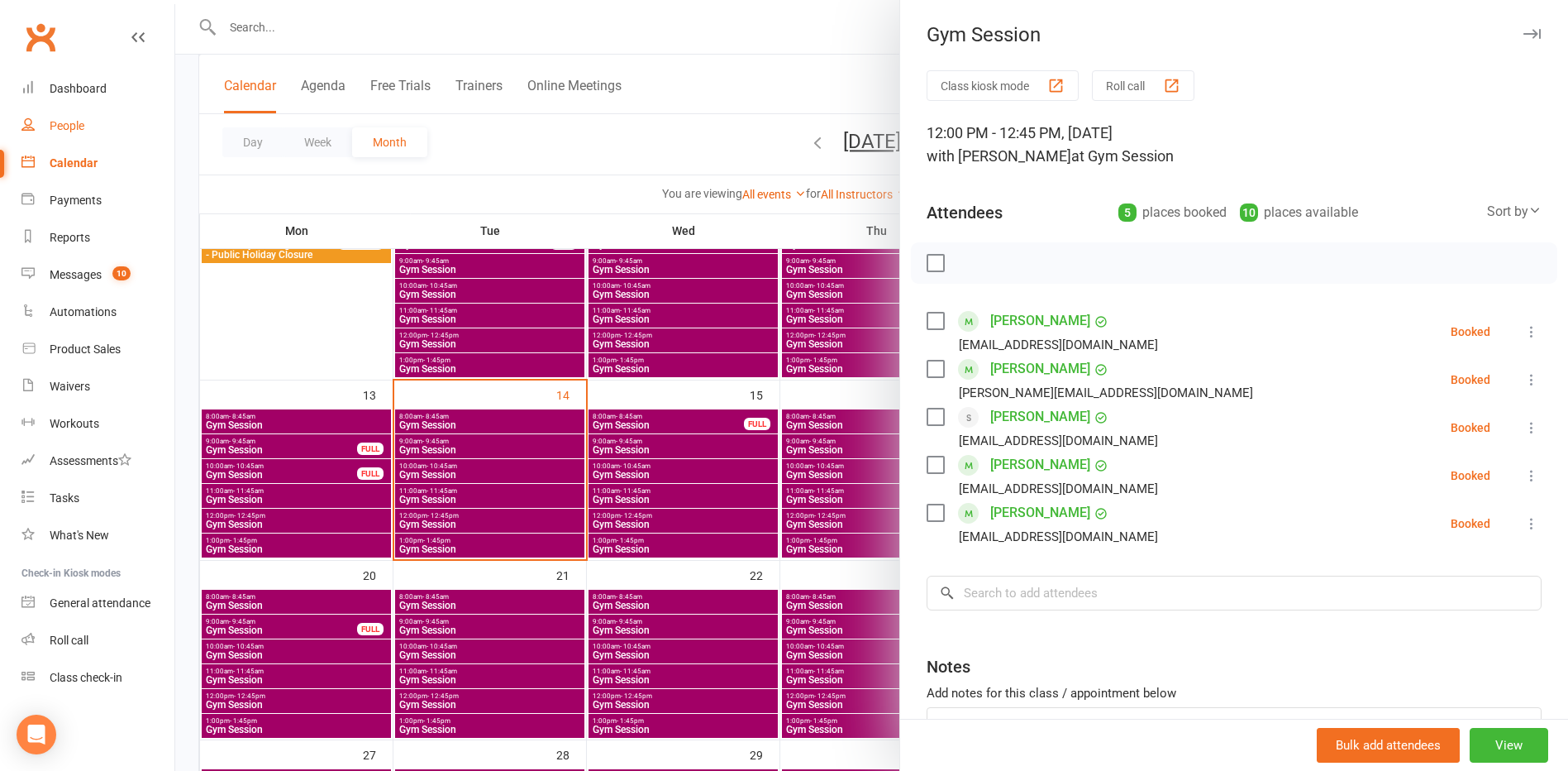
click at [83, 137] on link "People" at bounding box center [98, 126] width 153 height 37
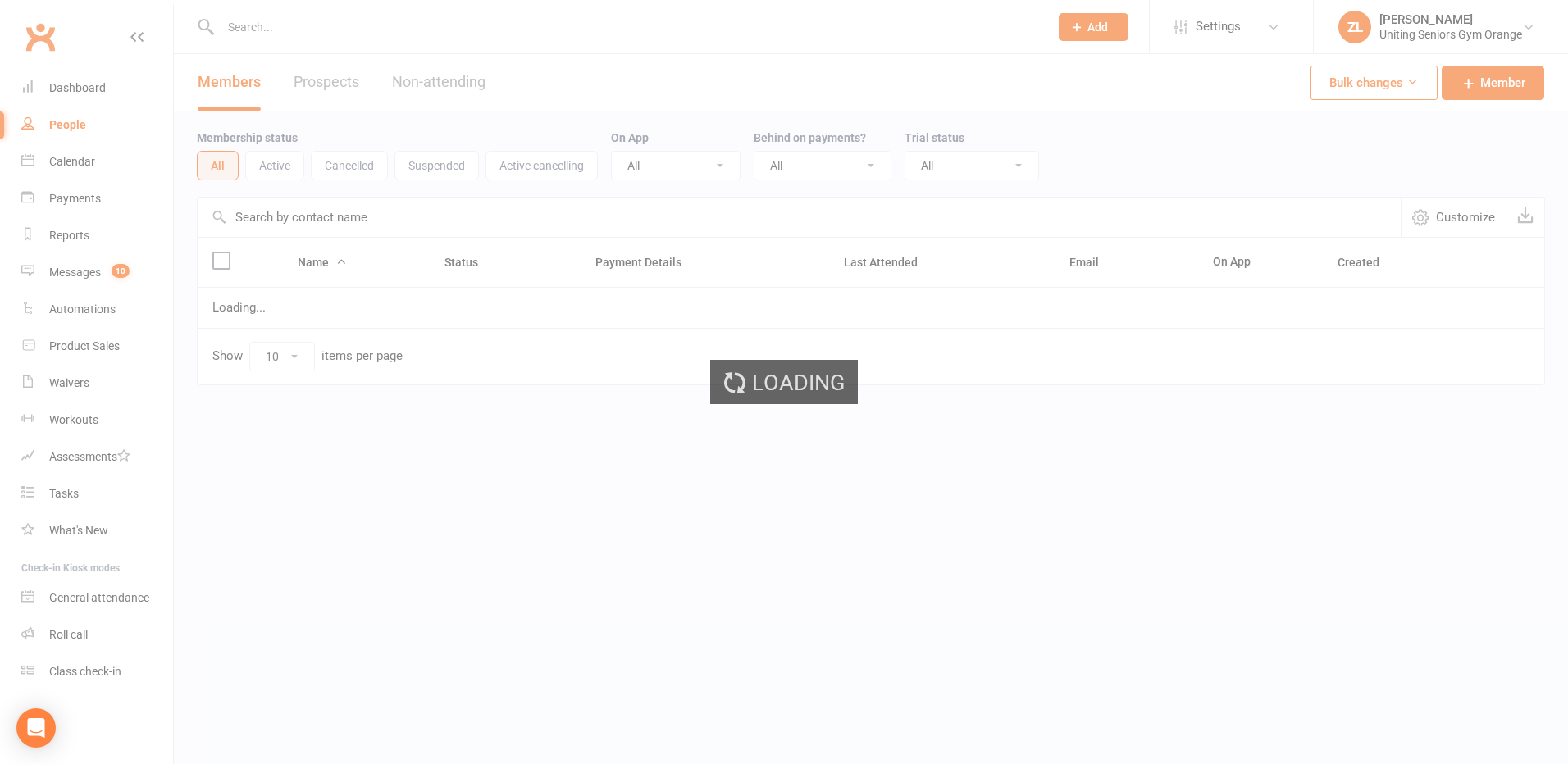
click at [342, 28] on input "text" at bounding box center [627, 27] width 822 height 23
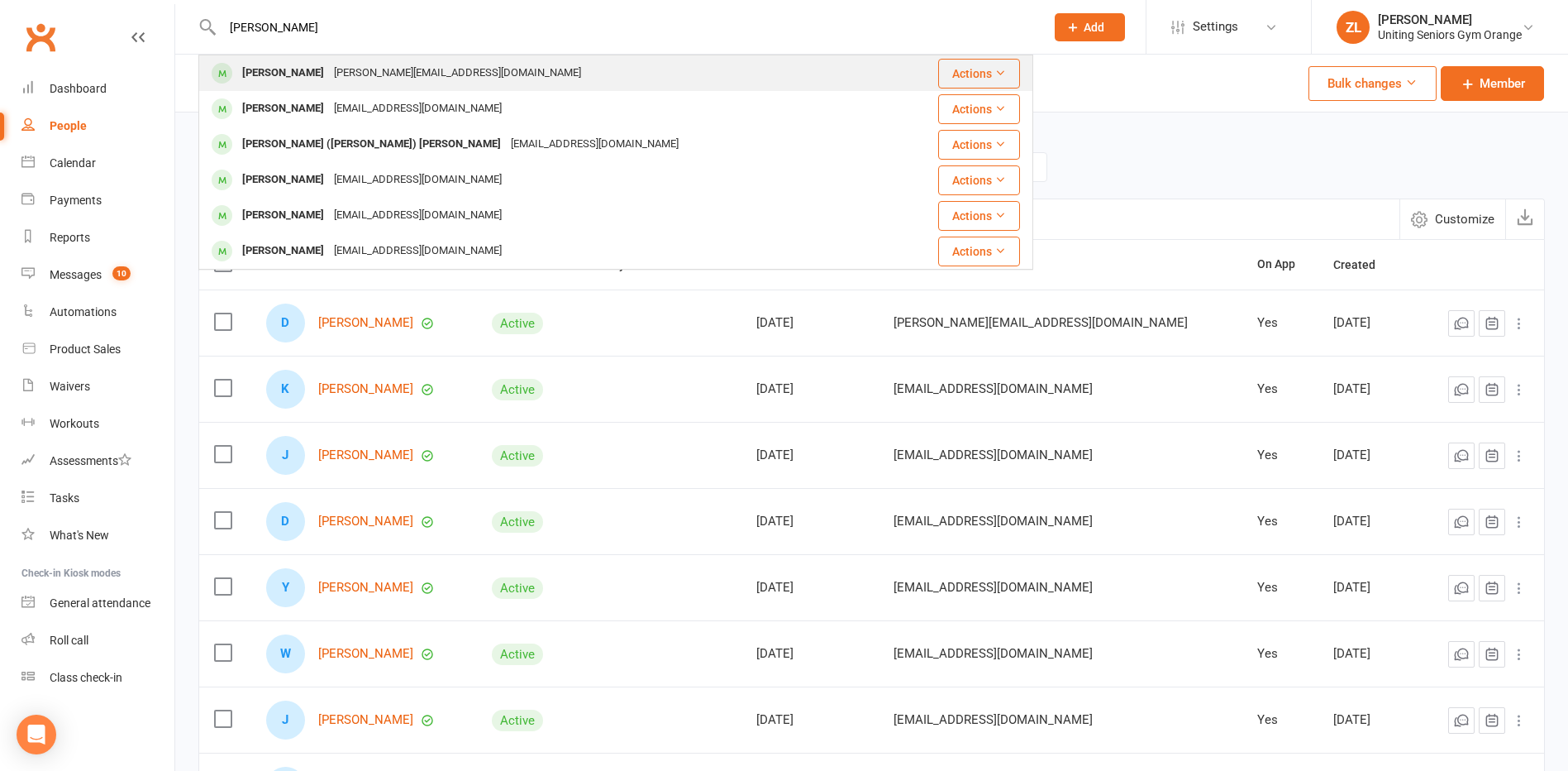
type input "[PERSON_NAME]"
click at [345, 81] on div "[PERSON_NAME][EMAIL_ADDRESS][DOMAIN_NAME]" at bounding box center [457, 73] width 257 height 24
